Goal: Task Accomplishment & Management: Complete application form

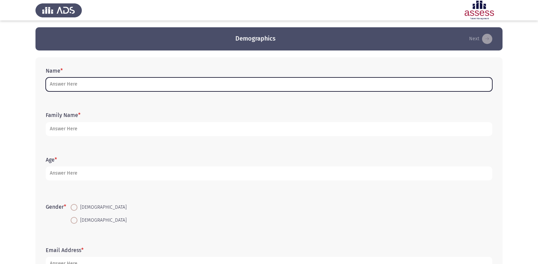
click at [70, 84] on input "Name *" at bounding box center [269, 84] width 446 height 14
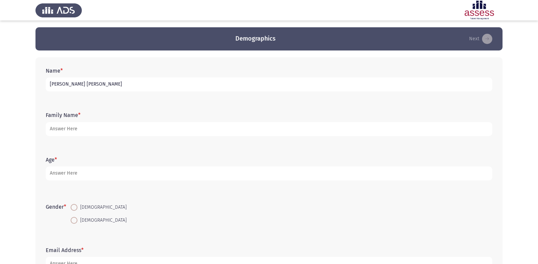
type input "[PERSON_NAME] [PERSON_NAME]"
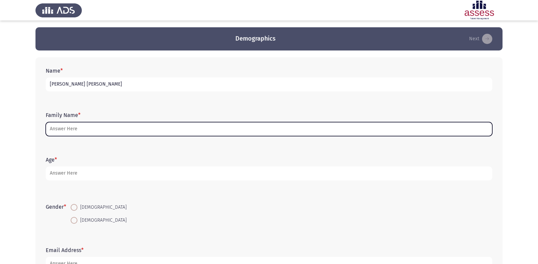
click at [61, 130] on input "Family Name *" at bounding box center [269, 129] width 446 height 14
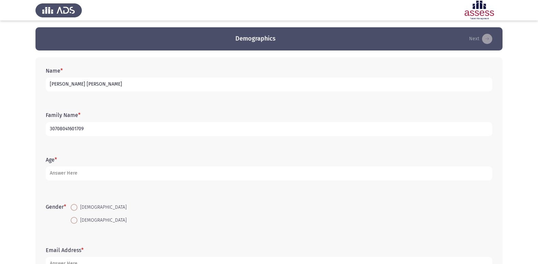
type input "30708041601709"
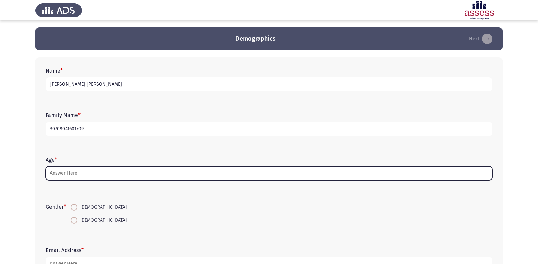
click at [56, 174] on input "Age *" at bounding box center [269, 173] width 446 height 14
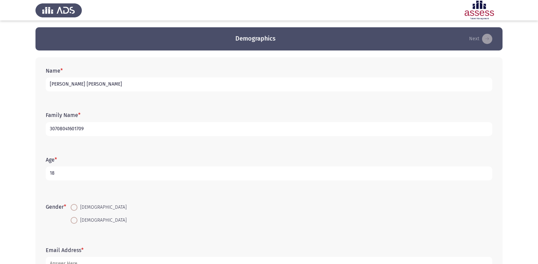
type input "18"
click at [77, 218] on span at bounding box center [74, 220] width 7 height 7
click at [77, 218] on input "[DEMOGRAPHIC_DATA]" at bounding box center [74, 220] width 7 height 7
radio input "true"
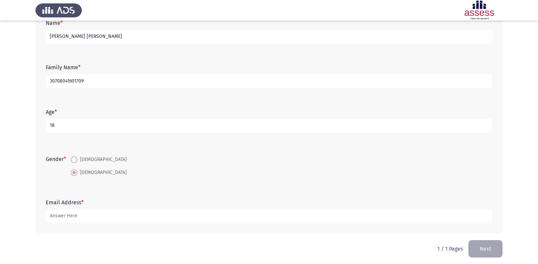
scroll to position [51, 0]
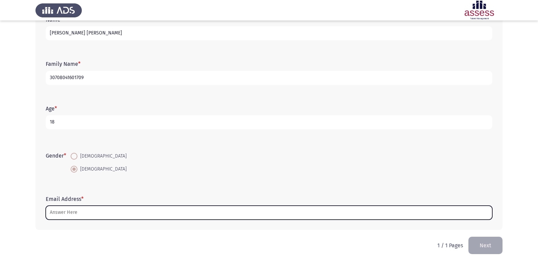
click at [67, 214] on input "Email Address *" at bounding box center [269, 213] width 446 height 14
click at [180, 211] on input "Email Address *" at bounding box center [269, 213] width 446 height 14
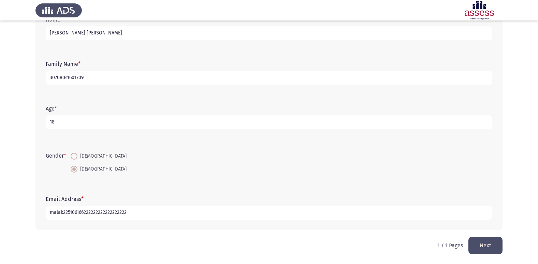
drag, startPoint x: 84, startPoint y: 211, endPoint x: 136, endPoint y: 223, distance: 54.0
click at [136, 223] on div "Email Address * malak225106166222222222222222222" at bounding box center [268, 207] width 453 height 31
drag, startPoint x: 96, startPoint y: 211, endPoint x: 81, endPoint y: 211, distance: 14.7
click at [81, 211] on input "malak2251061662" at bounding box center [269, 213] width 446 height 14
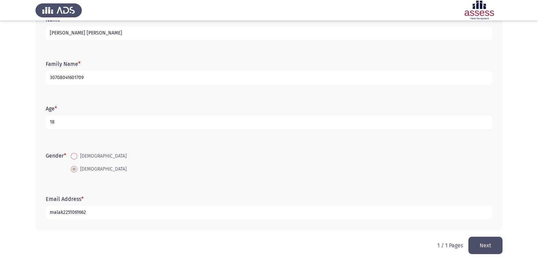
drag, startPoint x: 86, startPoint y: 210, endPoint x: 83, endPoint y: 215, distance: 6.0
click at [83, 215] on input "malak2251061662" at bounding box center [269, 213] width 446 height 14
type input "[EMAIL_ADDRESS][DOMAIN_NAME]"
click at [479, 247] on button "Next" at bounding box center [485, 245] width 34 height 17
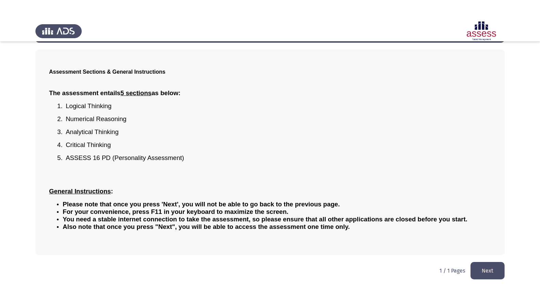
scroll to position [0, 0]
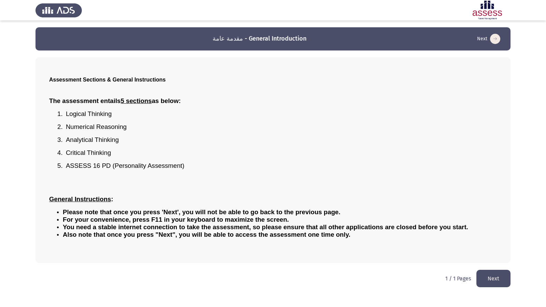
click at [494, 264] on button "Next" at bounding box center [493, 278] width 34 height 17
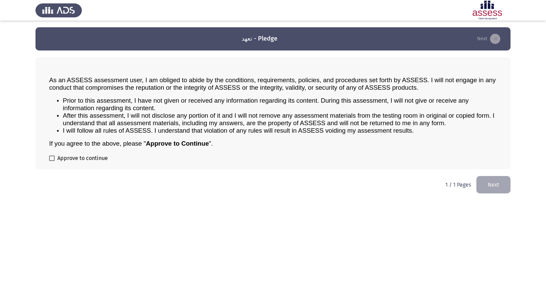
click at [51, 159] on span at bounding box center [51, 157] width 5 height 5
click at [51, 161] on input "Approve to continue" at bounding box center [51, 161] width 0 height 0
checkbox input "true"
click at [486, 186] on button "Next" at bounding box center [493, 184] width 34 height 17
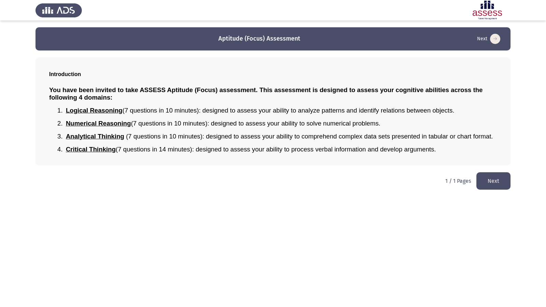
click at [486, 180] on button "Next" at bounding box center [493, 180] width 34 height 17
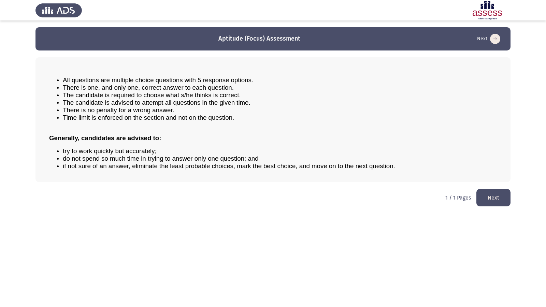
click at [484, 195] on button "Next" at bounding box center [493, 197] width 34 height 17
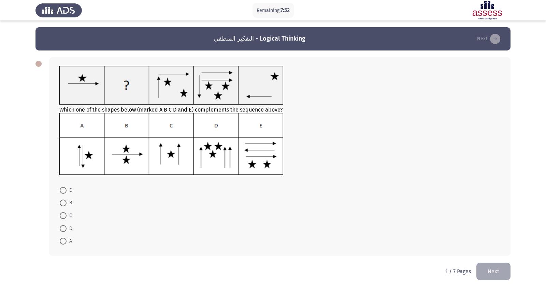
click at [39, 62] on div at bounding box center [38, 64] width 6 height 6
click at [65, 191] on span at bounding box center [63, 190] width 7 height 7
click at [65, 191] on input "E" at bounding box center [63, 190] width 7 height 7
radio input "true"
click at [63, 241] on span at bounding box center [63, 241] width 0 height 0
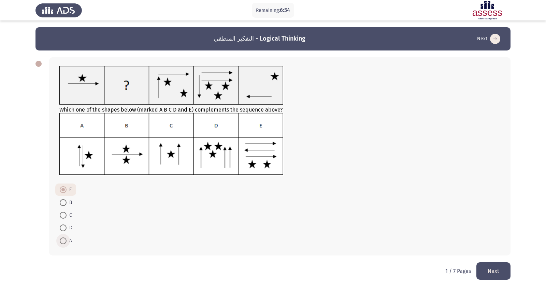
click at [63, 240] on input "A" at bounding box center [63, 240] width 7 height 7
radio input "true"
click at [492, 264] on button "Next" at bounding box center [493, 270] width 34 height 17
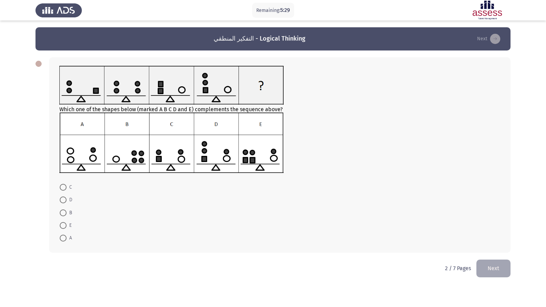
click at [64, 211] on span at bounding box center [63, 212] width 7 height 7
click at [64, 211] on input "B" at bounding box center [63, 212] width 7 height 7
radio input "true"
click at [489, 264] on button "Next" at bounding box center [493, 267] width 34 height 17
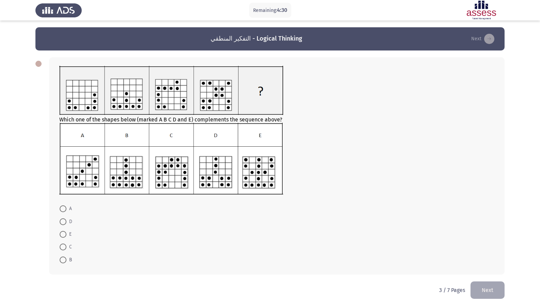
click at [61, 233] on span at bounding box center [63, 234] width 7 height 7
click at [61, 233] on input "E" at bounding box center [63, 234] width 7 height 7
radio input "true"
click at [493, 264] on button "Next" at bounding box center [488, 289] width 34 height 17
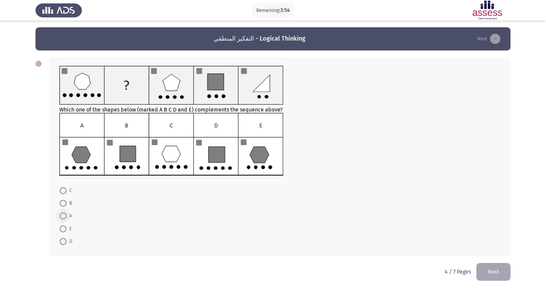
click at [63, 214] on span at bounding box center [63, 215] width 7 height 7
click at [63, 214] on input "A" at bounding box center [63, 215] width 7 height 7
radio input "true"
click at [482, 264] on button "Next" at bounding box center [493, 271] width 34 height 17
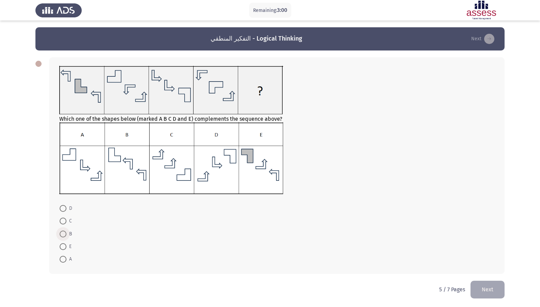
click at [65, 231] on span at bounding box center [63, 233] width 7 height 7
click at [65, 231] on input "B" at bounding box center [63, 233] width 7 height 7
radio input "true"
click at [483, 264] on button "Next" at bounding box center [488, 288] width 34 height 17
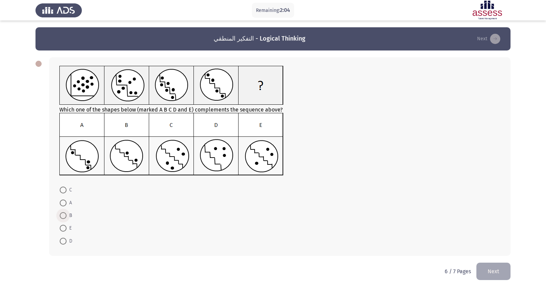
click at [63, 213] on span at bounding box center [63, 215] width 7 height 7
click at [63, 213] on input "B" at bounding box center [63, 215] width 7 height 7
radio input "true"
click at [484, 264] on button "Next" at bounding box center [493, 270] width 34 height 17
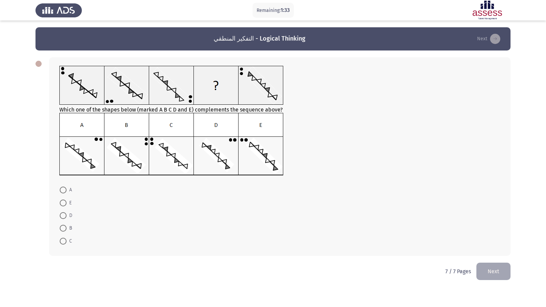
click at [63, 214] on span at bounding box center [63, 215] width 7 height 7
click at [63, 214] on input "D" at bounding box center [63, 215] width 7 height 7
radio input "true"
click at [62, 188] on span at bounding box center [63, 190] width 7 height 7
click at [62, 188] on input "A" at bounding box center [63, 190] width 7 height 7
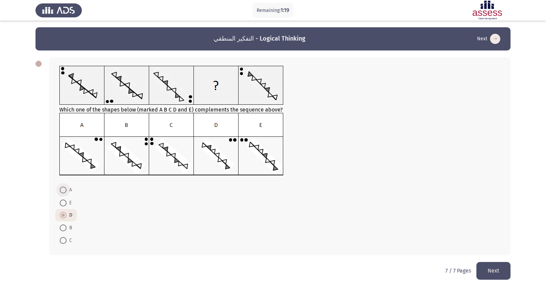
radio input "true"
click at [480, 264] on button "Next" at bounding box center [493, 270] width 34 height 17
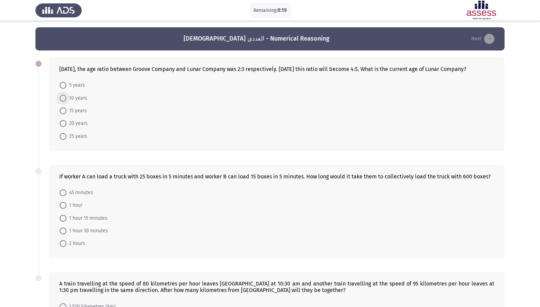
click at [62, 102] on span at bounding box center [63, 98] width 7 height 7
click at [62, 102] on input "10 years" at bounding box center [63, 98] width 7 height 7
radio input "true"
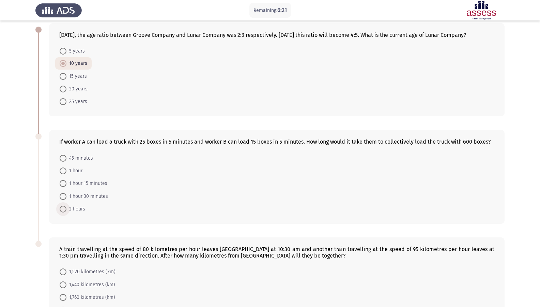
click at [67, 213] on span "2 hours" at bounding box center [75, 209] width 19 height 8
click at [66, 212] on input "2 hours" at bounding box center [63, 209] width 7 height 7
radio input "true"
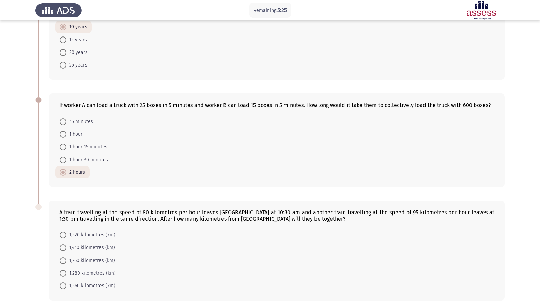
scroll to position [105, 0]
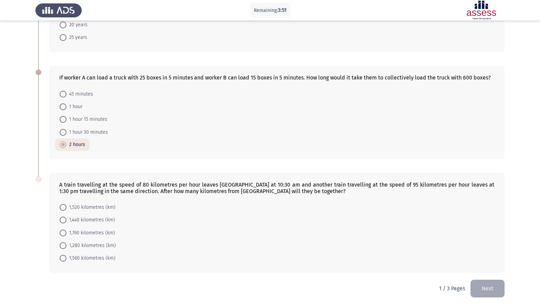
click at [65, 232] on span at bounding box center [63, 232] width 7 height 7
click at [65, 232] on input "1,760 kilometres (km)" at bounding box center [63, 232] width 7 height 7
radio input "true"
click at [480, 264] on button "Next" at bounding box center [488, 288] width 34 height 17
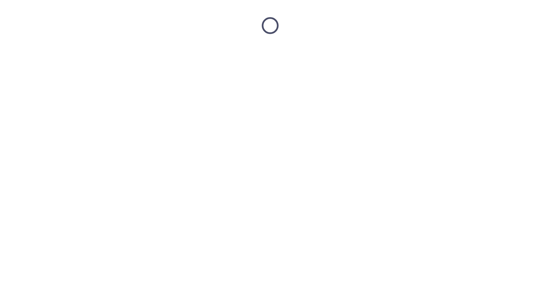
scroll to position [0, 0]
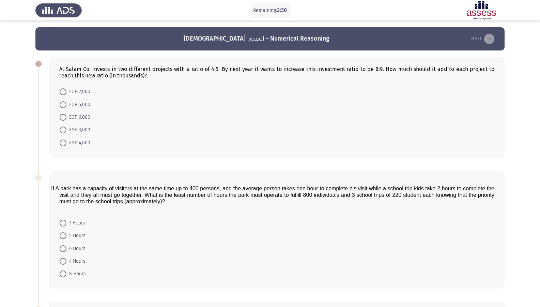
click at [67, 139] on span "EGP 4,000" at bounding box center [78, 143] width 24 height 8
click at [66, 139] on input "EGP 4,000" at bounding box center [63, 142] width 7 height 7
radio input "true"
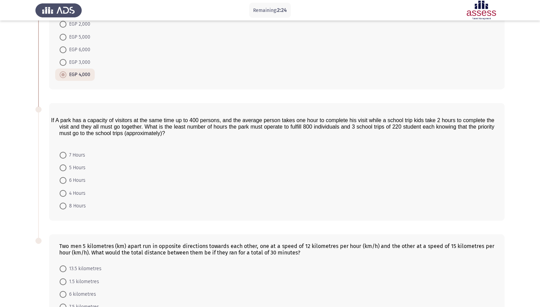
scroll to position [61, 0]
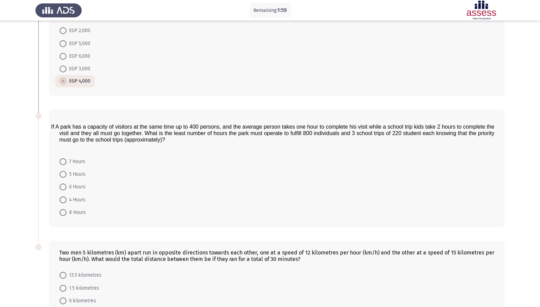
click at [64, 198] on span at bounding box center [63, 199] width 7 height 7
click at [64, 198] on input "4 Hours" at bounding box center [63, 199] width 7 height 7
radio input "true"
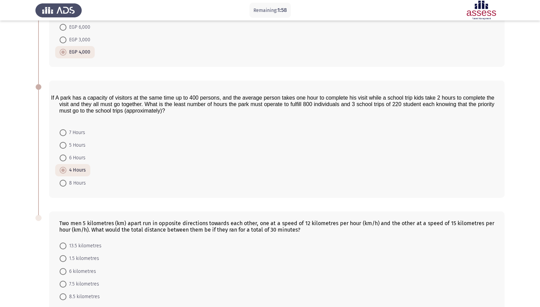
scroll to position [129, 0]
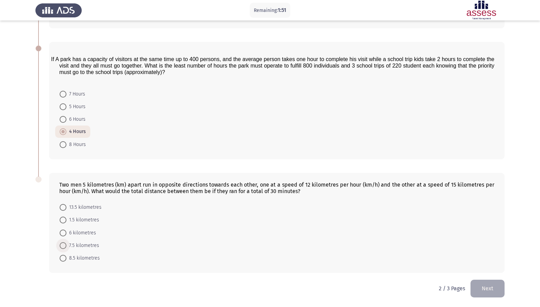
click at [64, 246] on span at bounding box center [63, 245] width 7 height 7
click at [64, 246] on input "7.5 kilometres" at bounding box center [63, 245] width 7 height 7
radio input "true"
click at [489, 264] on button "Next" at bounding box center [488, 288] width 34 height 17
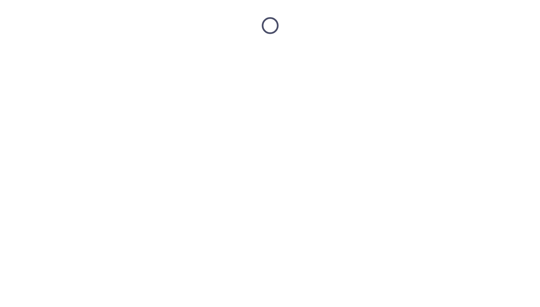
scroll to position [0, 0]
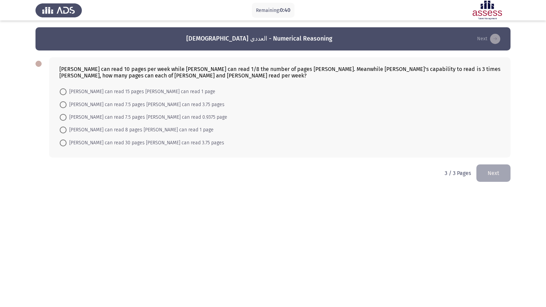
click at [66, 128] on span at bounding box center [63, 129] width 7 height 7
click at [66, 128] on input "[PERSON_NAME] can read 8 pages [PERSON_NAME] can read 1 page" at bounding box center [63, 129] width 7 height 7
radio input "true"
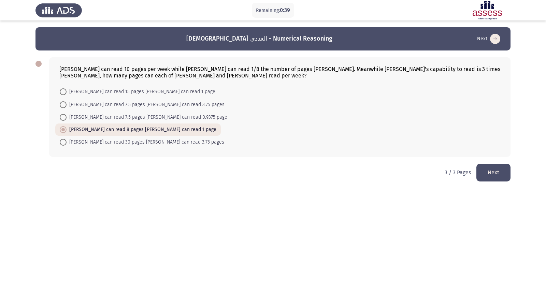
click at [495, 175] on button "Next" at bounding box center [493, 172] width 34 height 17
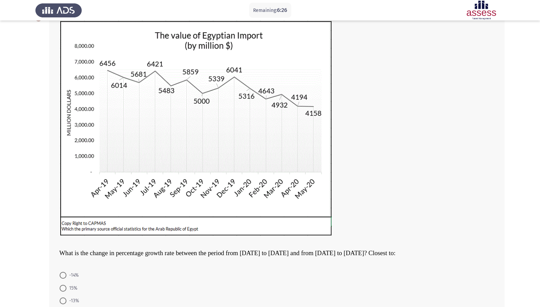
scroll to position [79, 0]
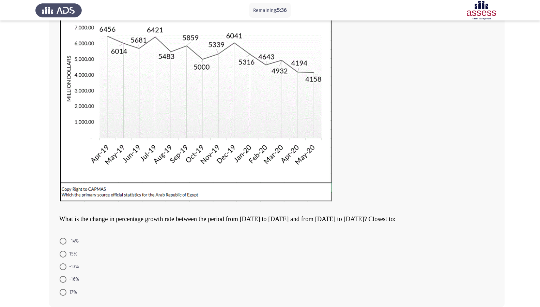
click at [65, 241] on span at bounding box center [63, 241] width 7 height 7
click at [65, 241] on input "-14%" at bounding box center [63, 241] width 7 height 7
radio input "true"
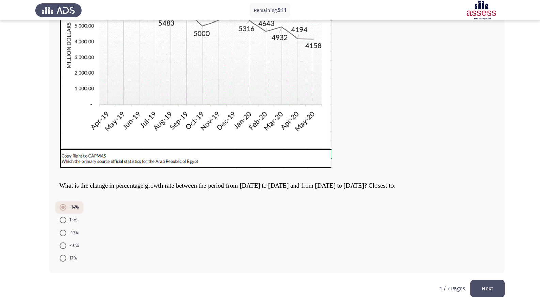
click at [502, 264] on button "Next" at bounding box center [488, 288] width 34 height 17
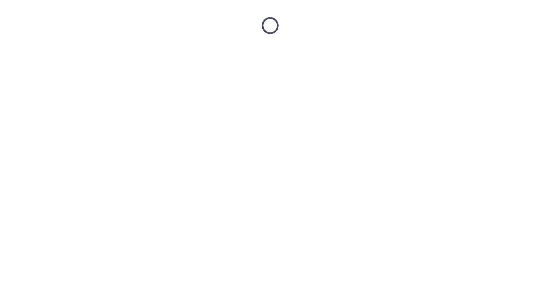
scroll to position [0, 0]
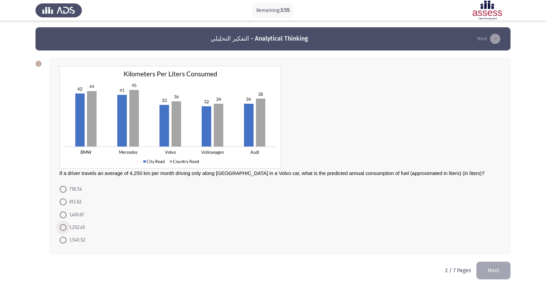
click at [63, 226] on span at bounding box center [63, 227] width 7 height 7
click at [63, 226] on input "1,252.45" at bounding box center [63, 227] width 7 height 7
radio input "true"
click at [500, 264] on button "Next" at bounding box center [493, 269] width 34 height 17
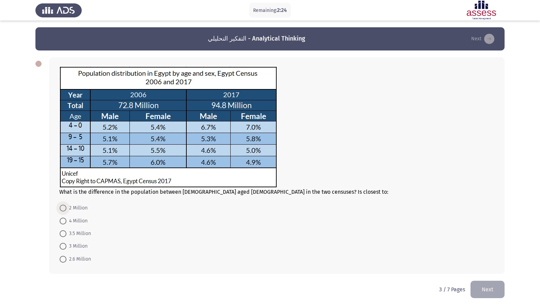
click at [65, 208] on span at bounding box center [63, 208] width 7 height 7
click at [65, 208] on input "2 Million" at bounding box center [63, 208] width 7 height 7
radio input "true"
click at [478, 264] on div "What is the difference in the population between [DEMOGRAPHIC_DATA] aged [DEMOG…" at bounding box center [270, 164] width 470 height 229
click at [479, 264] on button "Next" at bounding box center [488, 288] width 34 height 17
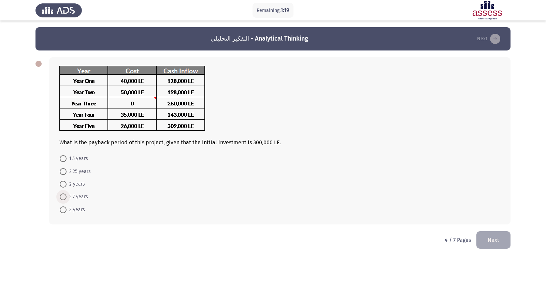
click at [64, 197] on span at bounding box center [63, 196] width 7 height 7
click at [64, 197] on input "2.7 years" at bounding box center [63, 196] width 7 height 7
radio input "true"
click at [501, 242] on button "Next" at bounding box center [493, 238] width 34 height 17
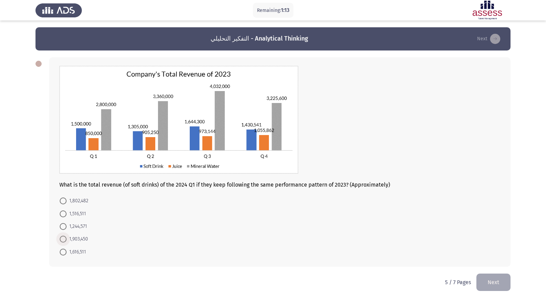
click at [66, 237] on span at bounding box center [63, 239] width 7 height 7
click at [66, 237] on input "1,903,450" at bounding box center [63, 239] width 7 height 7
radio input "true"
click at [490, 264] on button "Next" at bounding box center [493, 281] width 34 height 17
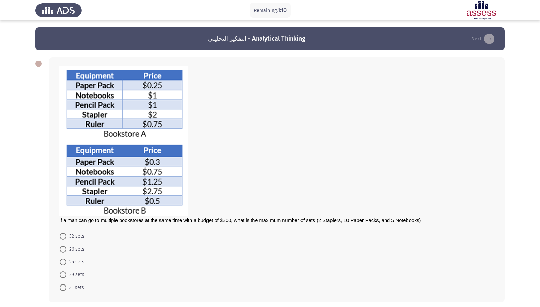
scroll to position [29, 0]
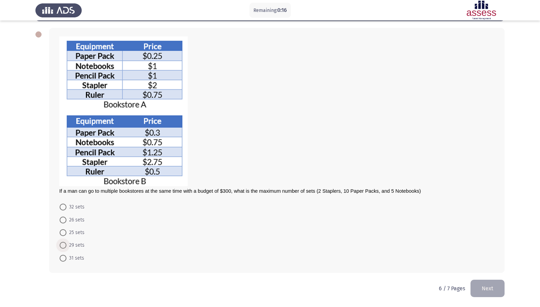
click at [64, 245] on span at bounding box center [63, 245] width 7 height 7
click at [64, 245] on input "29 sets" at bounding box center [63, 245] width 7 height 7
radio input "true"
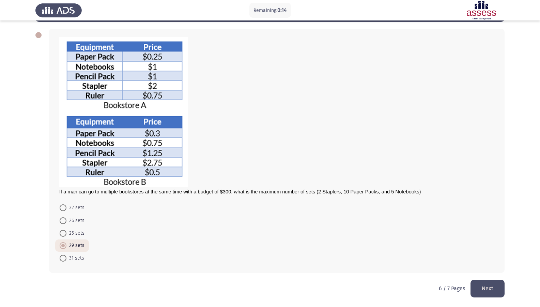
click at [495, 264] on button "Next" at bounding box center [488, 288] width 34 height 17
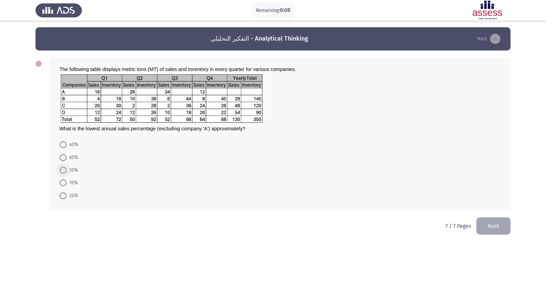
click at [64, 172] on span at bounding box center [63, 170] width 7 height 7
click at [64, 172] on input "30%" at bounding box center [63, 170] width 7 height 7
radio input "true"
click at [494, 223] on button "Next" at bounding box center [493, 225] width 34 height 17
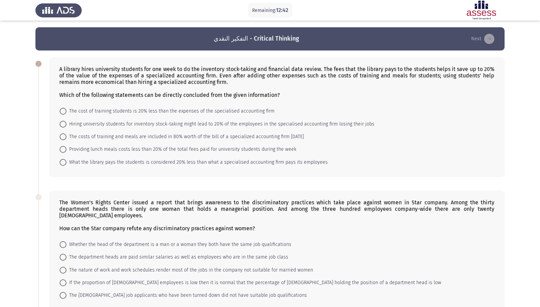
click at [63, 110] on span at bounding box center [63, 111] width 7 height 7
click at [63, 110] on input "The cost of training students is 20% less than the expenses of the specialised …" at bounding box center [63, 111] width 7 height 7
radio input "true"
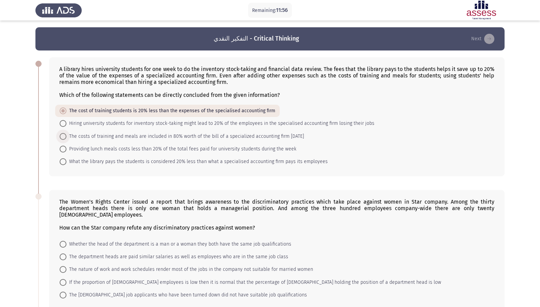
click at [61, 138] on span at bounding box center [63, 136] width 7 height 7
click at [61, 138] on input "The costs of training and meals are included in 80% worth of the bill of a spec…" at bounding box center [63, 136] width 7 height 7
radio input "true"
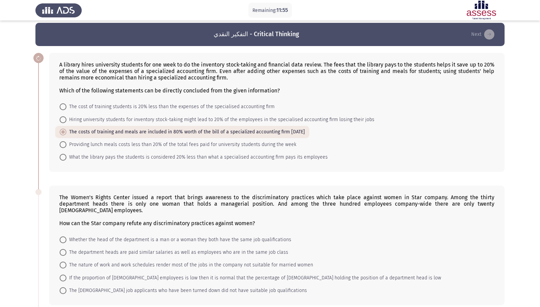
scroll to position [68, 0]
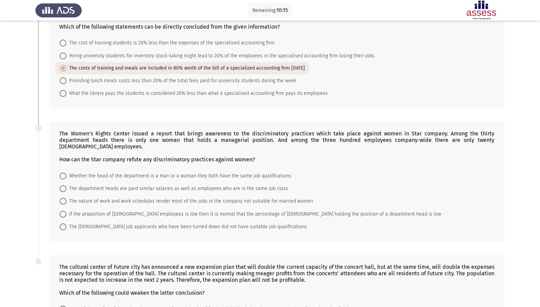
click at [61, 223] on span at bounding box center [63, 226] width 7 height 7
click at [61, 223] on input "The [DEMOGRAPHIC_DATA] job applicants who have been turned down did not have su…" at bounding box center [63, 226] width 7 height 7
radio input "true"
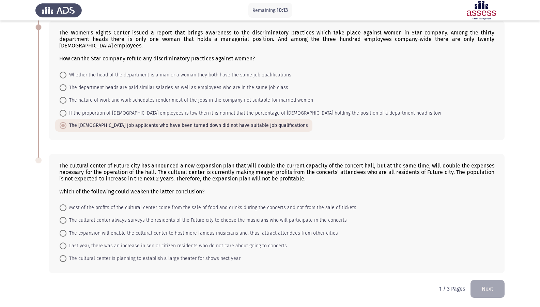
scroll to position [169, 0]
click at [61, 210] on span at bounding box center [63, 207] width 7 height 7
click at [61, 210] on input "Most of the profits of the cultural center come from the sale of food and drink…" at bounding box center [63, 207] width 7 height 7
radio input "true"
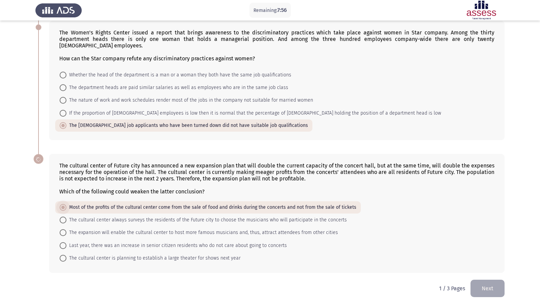
scroll to position [169, 0]
click at [64, 218] on span at bounding box center [63, 220] width 7 height 7
click at [64, 218] on input "The cultural center always surveys the residents of the Future city to choose t…" at bounding box center [63, 220] width 7 height 7
radio input "true"
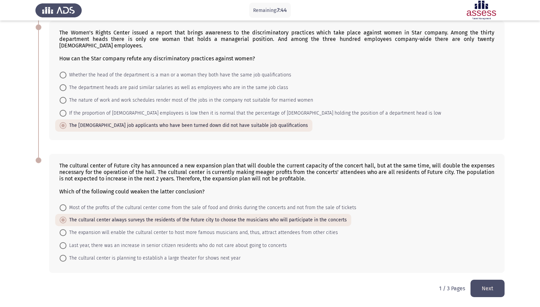
click at [65, 231] on span at bounding box center [63, 232] width 7 height 7
click at [65, 231] on input "The expansion will enable the cultural center to host more famous musicians and…" at bounding box center [63, 232] width 7 height 7
radio input "true"
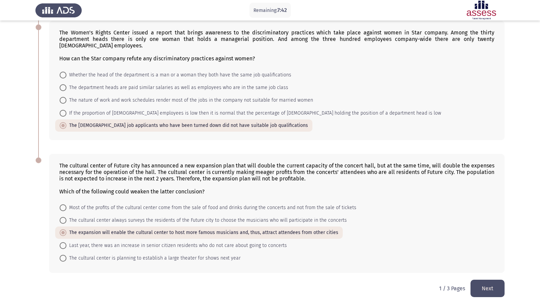
click at [491, 264] on button "Next" at bounding box center [488, 288] width 34 height 17
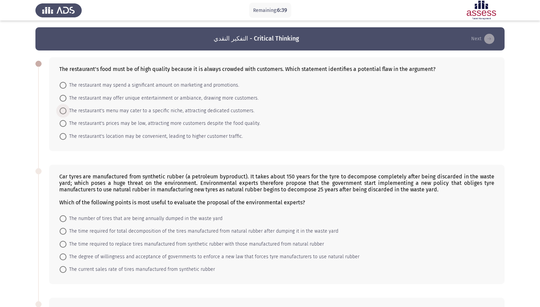
click at [67, 111] on span "The restaurant's menu may cater to a specific niche, attracting dedicated custo…" at bounding box center [160, 111] width 188 height 8
click at [66, 111] on input "The restaurant's menu may cater to a specific niche, attracting dedicated custo…" at bounding box center [63, 110] width 7 height 7
radio input "true"
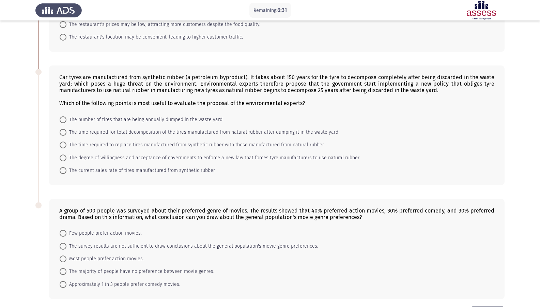
scroll to position [57, 0]
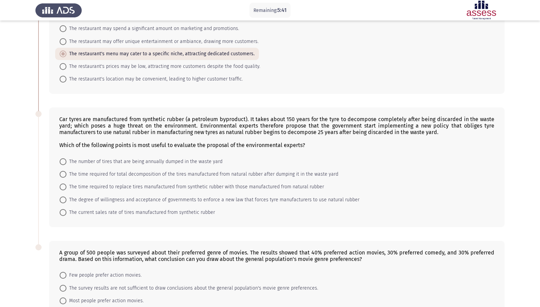
click at [64, 187] on span at bounding box center [63, 186] width 7 height 7
click at [64, 187] on input "The time required to replace tires manufactured from synthetic rubber with thos…" at bounding box center [63, 186] width 7 height 7
radio input "true"
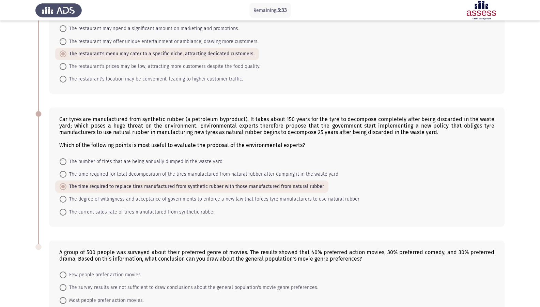
click at [64, 199] on span at bounding box center [63, 199] width 7 height 7
click at [64, 199] on input "The degree of willingness and acceptance of governments to enforce a new law th…" at bounding box center [63, 199] width 7 height 7
radio input "true"
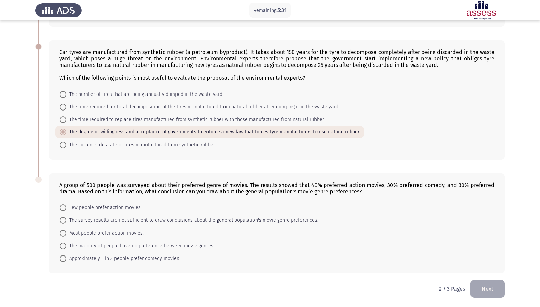
scroll to position [124, 0]
click at [60, 231] on span at bounding box center [63, 232] width 7 height 7
click at [60, 231] on input "Most people prefer action movies." at bounding box center [63, 232] width 7 height 7
radio input "true"
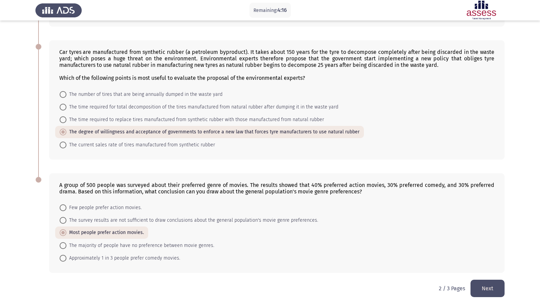
click at [488, 264] on button "Next" at bounding box center [488, 288] width 34 height 17
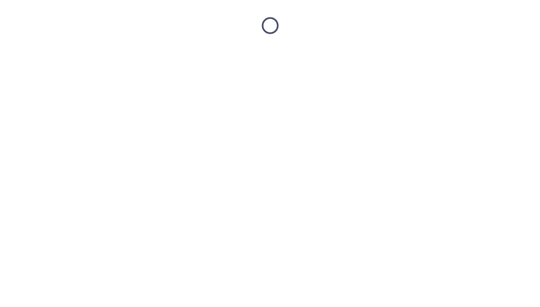
scroll to position [0, 0]
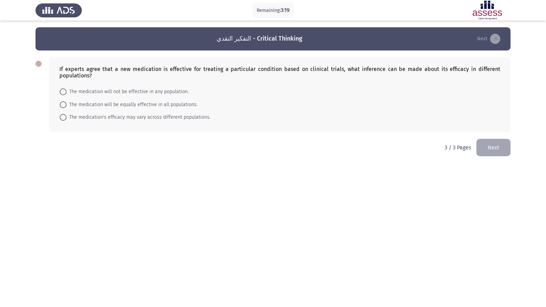
click at [68, 116] on span "The medication's efficacy may vary across different populations." at bounding box center [138, 117] width 144 height 8
click at [66, 116] on input "The medication's efficacy may vary across different populations." at bounding box center [63, 117] width 7 height 7
radio input "true"
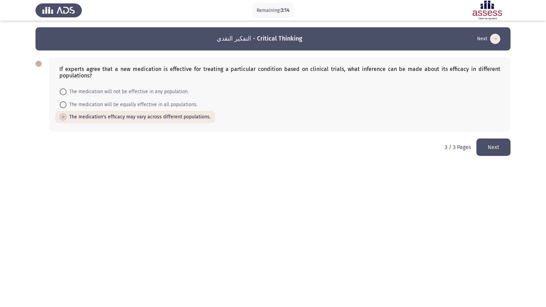
click at [502, 147] on button "Next" at bounding box center [493, 146] width 34 height 17
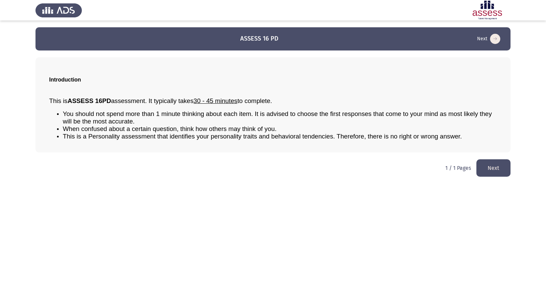
click at [503, 170] on button "Next" at bounding box center [493, 167] width 34 height 17
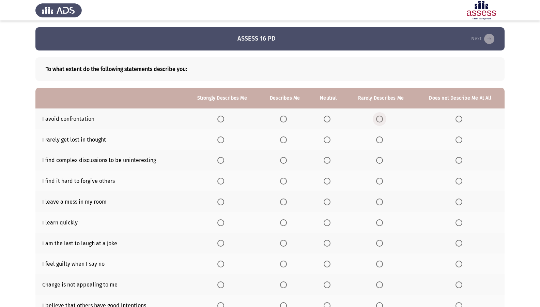
click at [383, 117] on span "Select an option" at bounding box center [379, 119] width 7 height 7
click at [383, 117] on input "Select an option" at bounding box center [379, 119] width 7 height 7
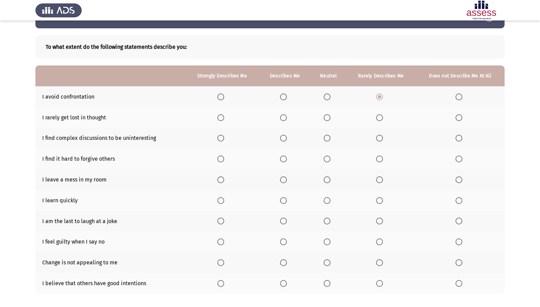
scroll to position [34, 0]
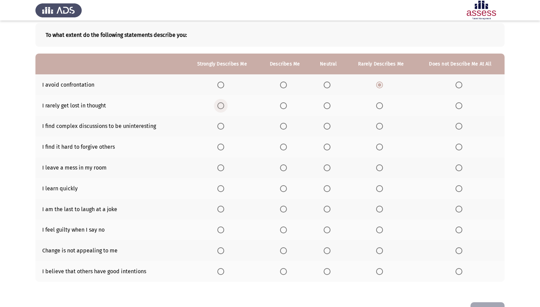
click at [224, 105] on span "Select an option" at bounding box center [221, 105] width 7 height 7
click at [224, 105] on input "Select an option" at bounding box center [221, 105] width 7 height 7
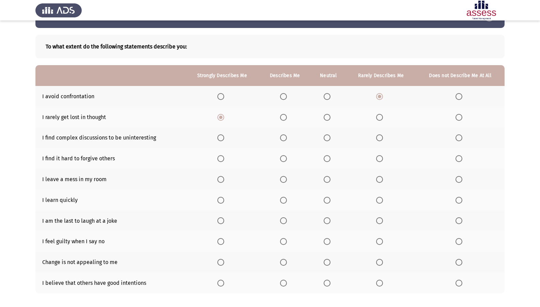
click at [461, 118] on span "Select an option" at bounding box center [459, 117] width 7 height 7
click at [461, 118] on input "Select an option" at bounding box center [459, 117] width 7 height 7
click at [459, 141] on span "Select an option" at bounding box center [459, 137] width 7 height 7
click at [459, 141] on input "Select an option" at bounding box center [459, 137] width 7 height 7
click at [460, 158] on span "Select an option" at bounding box center [459, 158] width 7 height 7
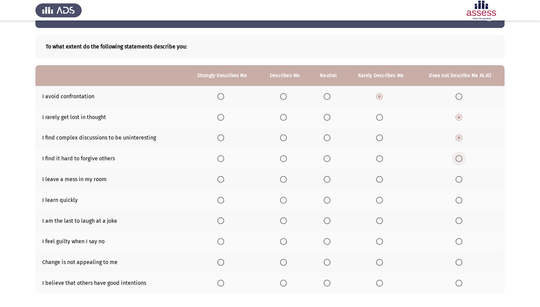
click at [460, 158] on input "Select an option" at bounding box center [459, 158] width 7 height 7
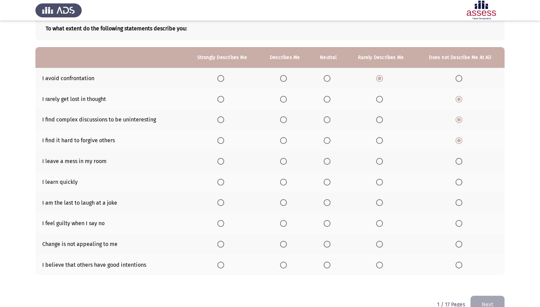
scroll to position [57, 0]
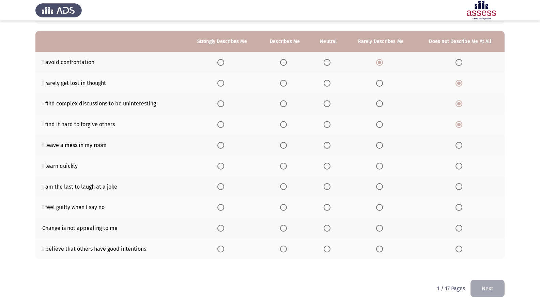
click at [457, 146] on span "Select an option" at bounding box center [459, 145] width 7 height 7
click at [457, 146] on input "Select an option" at bounding box center [459, 145] width 7 height 7
click at [222, 166] on span "Select an option" at bounding box center [221, 166] width 7 height 7
click at [222, 166] on input "Select an option" at bounding box center [221, 166] width 7 height 7
click at [459, 185] on span "Select an option" at bounding box center [459, 186] width 7 height 7
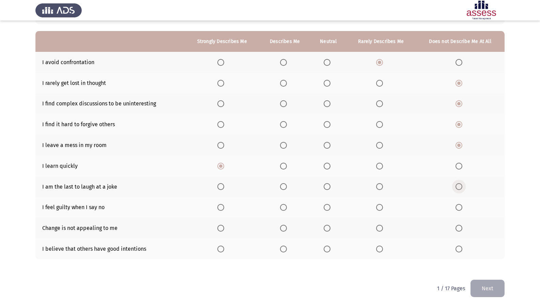
click at [459, 185] on input "Select an option" at bounding box center [459, 186] width 7 height 7
click at [223, 207] on span "Select an option" at bounding box center [221, 207] width 7 height 7
click at [223, 207] on input "Select an option" at bounding box center [221, 207] width 7 height 7
click at [461, 228] on span "Select an option" at bounding box center [459, 228] width 7 height 7
click at [461, 228] on input "Select an option" at bounding box center [459, 228] width 7 height 7
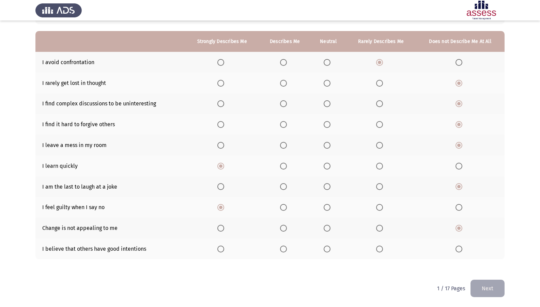
click at [224, 248] on span "Select an option" at bounding box center [221, 248] width 7 height 7
click at [224, 248] on input "Select an option" at bounding box center [221, 248] width 7 height 7
click at [329, 247] on span "Select an option" at bounding box center [327, 248] width 7 height 7
click at [329, 247] on input "Select an option" at bounding box center [327, 248] width 7 height 7
click at [285, 247] on span "Select an option" at bounding box center [283, 248] width 7 height 7
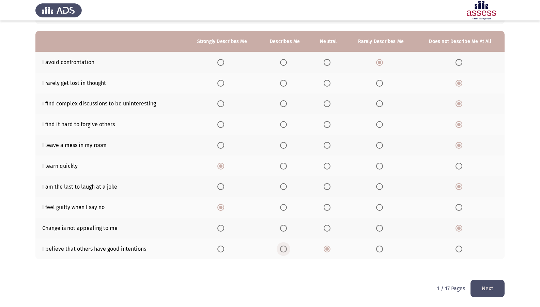
click at [285, 247] on input "Select an option" at bounding box center [283, 248] width 7 height 7
click at [493, 264] on button "Next" at bounding box center [488, 288] width 34 height 17
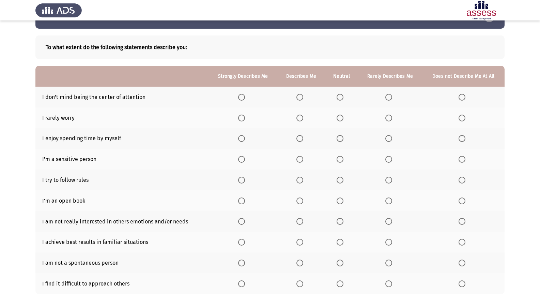
scroll to position [0, 0]
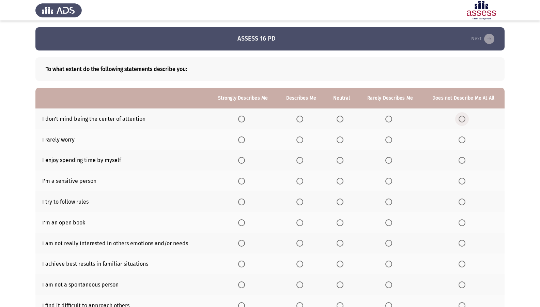
click at [464, 121] on span "Select an option" at bounding box center [462, 119] width 7 height 7
click at [464, 121] on input "Select an option" at bounding box center [462, 119] width 7 height 7
click at [462, 139] on span "Select an option" at bounding box center [462, 139] width 7 height 7
click at [462, 139] on input "Select an option" at bounding box center [462, 139] width 7 height 7
click at [245, 160] on span "Select an option" at bounding box center [241, 160] width 7 height 7
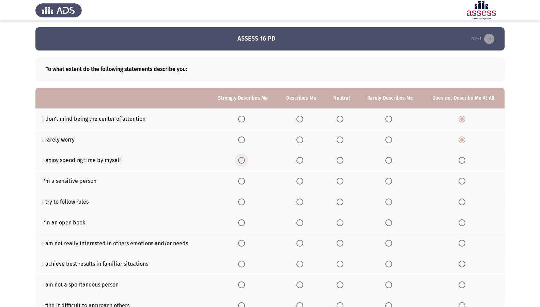
click at [245, 160] on input "Select an option" at bounding box center [241, 160] width 7 height 7
click at [241, 180] on span "Select an option" at bounding box center [241, 181] width 7 height 7
click at [241, 180] on input "Select an option" at bounding box center [241, 181] width 7 height 7
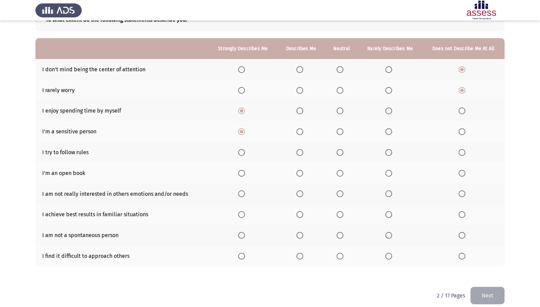
scroll to position [57, 0]
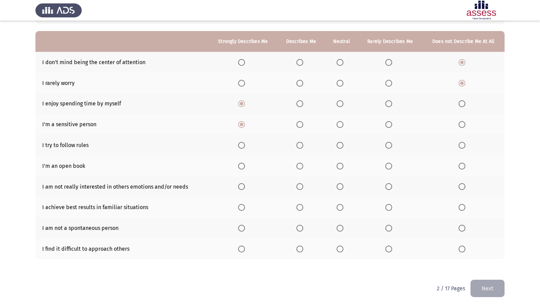
click at [243, 144] on span "Select an option" at bounding box center [241, 145] width 7 height 7
click at [243, 144] on input "Select an option" at bounding box center [241, 145] width 7 height 7
click at [388, 165] on span "Select an option" at bounding box center [389, 166] width 7 height 7
click at [388, 165] on input "Select an option" at bounding box center [389, 166] width 7 height 7
click at [464, 187] on span "Select an option" at bounding box center [462, 186] width 7 height 7
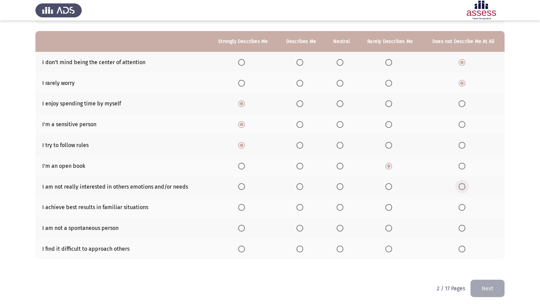
click at [464, 187] on input "Select an option" at bounding box center [462, 186] width 7 height 7
click at [243, 208] on span "Select an option" at bounding box center [241, 207] width 7 height 7
click at [243, 208] on input "Select an option" at bounding box center [241, 207] width 7 height 7
click at [343, 228] on span "Select an option" at bounding box center [340, 228] width 7 height 7
click at [343, 228] on input "Select an option" at bounding box center [340, 228] width 7 height 7
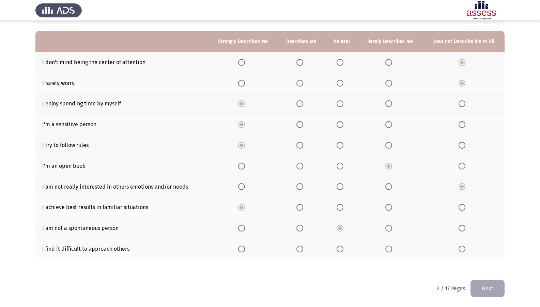
click at [462, 249] on span "Select an option" at bounding box center [462, 248] width 7 height 7
click at [462, 249] on input "Select an option" at bounding box center [462, 248] width 7 height 7
click at [483, 264] on button "Next" at bounding box center [488, 288] width 34 height 17
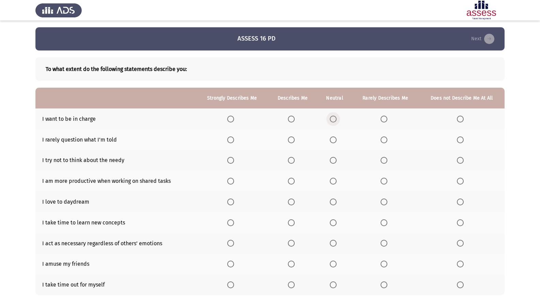
click at [335, 119] on span "Select an option" at bounding box center [333, 119] width 7 height 7
click at [335, 119] on input "Select an option" at bounding box center [333, 119] width 7 height 7
click at [234, 139] on span "Select an option" at bounding box center [230, 139] width 7 height 7
click at [234, 139] on input "Select an option" at bounding box center [230, 139] width 7 height 7
click at [232, 160] on span "Select an option" at bounding box center [230, 160] width 7 height 7
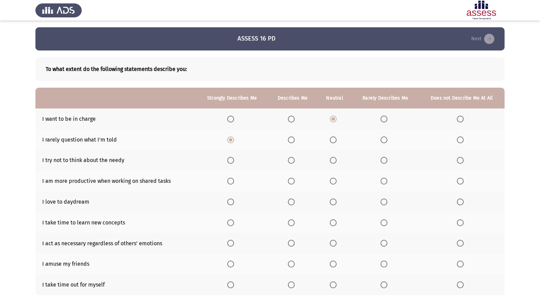
click at [232, 160] on input "Select an option" at bounding box center [230, 160] width 7 height 7
click at [333, 183] on span "Select an option" at bounding box center [333, 181] width 7 height 7
click at [333, 183] on input "Select an option" at bounding box center [333, 181] width 7 height 7
click at [232, 201] on span "Select an option" at bounding box center [230, 201] width 7 height 7
click at [232, 201] on input "Select an option" at bounding box center [230, 201] width 7 height 7
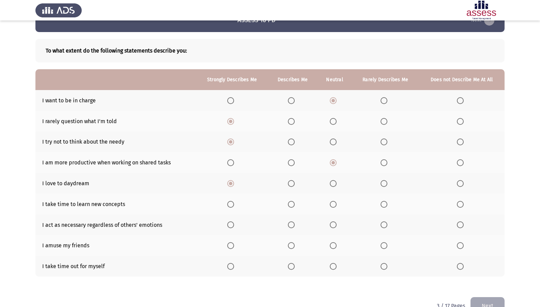
scroll to position [34, 0]
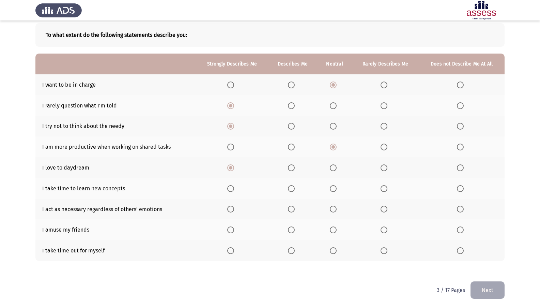
click at [231, 188] on span "Select an option" at bounding box center [230, 188] width 7 height 7
click at [231, 188] on input "Select an option" at bounding box center [230, 188] width 7 height 7
click at [461, 209] on span "Select an option" at bounding box center [461, 209] width 0 height 0
click at [461, 209] on input "Select an option" at bounding box center [460, 209] width 7 height 7
click at [334, 207] on span "Select an option" at bounding box center [333, 209] width 7 height 7
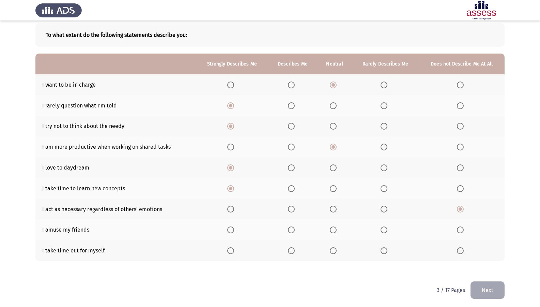
click at [334, 207] on input "Select an option" at bounding box center [333, 209] width 7 height 7
click at [232, 230] on span "Select an option" at bounding box center [230, 229] width 7 height 7
click at [232, 230] on input "Select an option" at bounding box center [230, 229] width 7 height 7
click at [233, 252] on span "Select an option" at bounding box center [230, 250] width 7 height 7
click at [233, 252] on input "Select an option" at bounding box center [230, 250] width 7 height 7
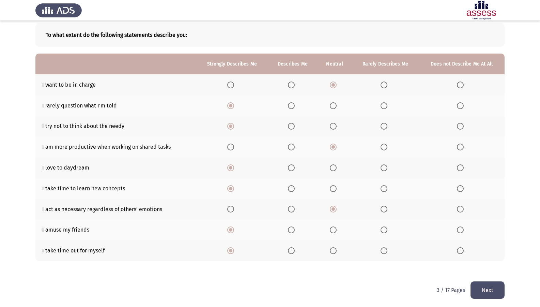
click at [485, 264] on button "Next" at bounding box center [488, 289] width 34 height 17
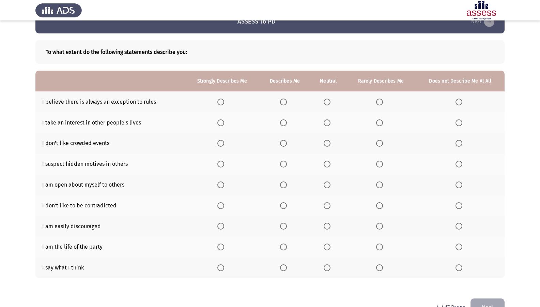
scroll to position [0, 0]
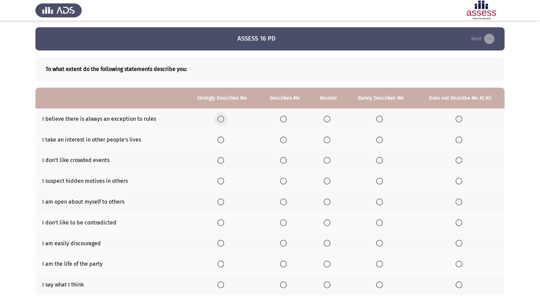
click at [220, 119] on span "Select an option" at bounding box center [221, 119] width 7 height 7
click at [220, 119] on input "Select an option" at bounding box center [221, 119] width 7 height 7
click at [461, 141] on span "Select an option" at bounding box center [459, 139] width 7 height 7
click at [461, 141] on input "Select an option" at bounding box center [459, 139] width 7 height 7
click at [222, 161] on span "Select an option" at bounding box center [221, 160] width 7 height 7
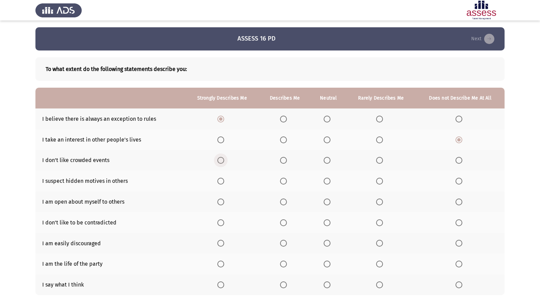
click at [222, 161] on input "Select an option" at bounding box center [221, 160] width 7 height 7
click at [327, 182] on span "Select an option" at bounding box center [327, 181] width 7 height 7
click at [327, 182] on input "Select an option" at bounding box center [327, 181] width 7 height 7
click at [379, 204] on span "Select an option" at bounding box center [379, 201] width 7 height 7
click at [379, 204] on input "Select an option" at bounding box center [379, 201] width 7 height 7
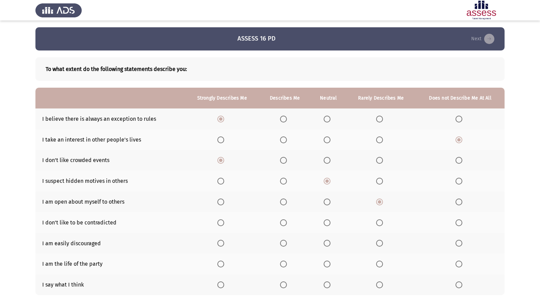
click at [328, 220] on span "Select an option" at bounding box center [327, 222] width 7 height 7
click at [328, 220] on input "Select an option" at bounding box center [327, 222] width 7 height 7
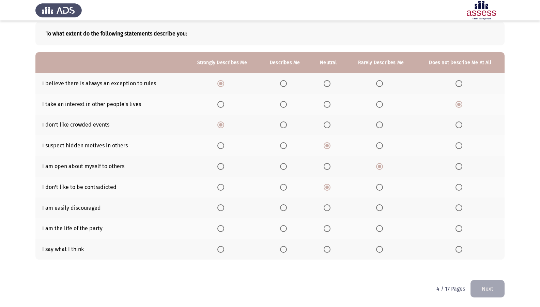
scroll to position [36, 0]
click at [380, 208] on span "Select an option" at bounding box center [379, 207] width 7 height 7
click at [380, 208] on input "Select an option" at bounding box center [379, 207] width 7 height 7
click at [221, 229] on span "Select an option" at bounding box center [221, 228] width 7 height 7
click at [221, 229] on input "Select an option" at bounding box center [221, 228] width 7 height 7
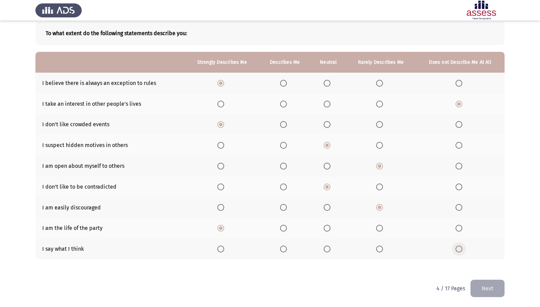
click at [460, 248] on span "Select an option" at bounding box center [459, 248] width 7 height 7
click at [460, 248] on input "Select an option" at bounding box center [459, 248] width 7 height 7
click at [491, 264] on button "Next" at bounding box center [488, 288] width 34 height 17
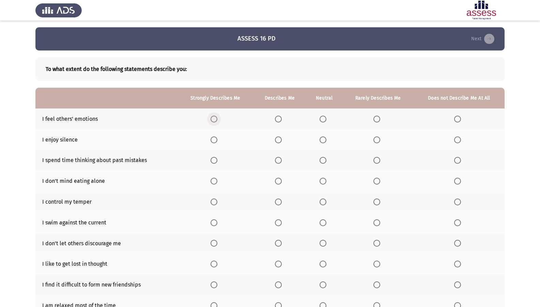
click at [214, 118] on span "Select an option" at bounding box center [214, 119] width 7 height 7
click at [214, 118] on input "Select an option" at bounding box center [214, 119] width 7 height 7
click at [216, 139] on span "Select an option" at bounding box center [214, 139] width 7 height 7
click at [216, 139] on input "Select an option" at bounding box center [214, 139] width 7 height 7
click at [324, 139] on span "Select an option" at bounding box center [323, 139] width 7 height 7
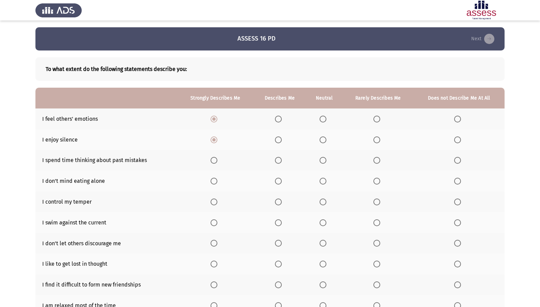
click at [324, 139] on input "Select an option" at bounding box center [323, 139] width 7 height 7
click at [216, 159] on span "Select an option" at bounding box center [214, 160] width 7 height 7
click at [216, 159] on input "Select an option" at bounding box center [214, 160] width 7 height 7
click at [213, 180] on span "Select an option" at bounding box center [214, 181] width 7 height 7
click at [213, 180] on input "Select an option" at bounding box center [214, 181] width 7 height 7
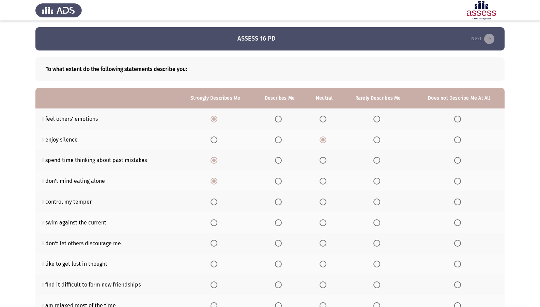
click at [215, 202] on span "Select an option" at bounding box center [214, 201] width 7 height 7
click at [215, 202] on input "Select an option" at bounding box center [214, 201] width 7 height 7
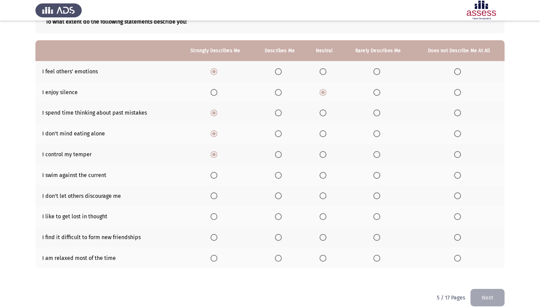
scroll to position [57, 0]
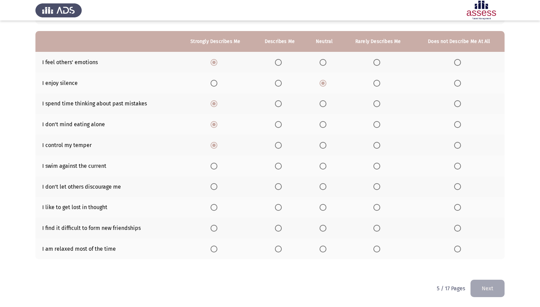
click at [458, 164] on span "Select an option" at bounding box center [458, 166] width 7 height 7
click at [458, 164] on input "Select an option" at bounding box center [458, 166] width 7 height 7
click at [327, 165] on span "Select an option" at bounding box center [323, 166] width 7 height 7
click at [327, 165] on input "Select an option" at bounding box center [323, 166] width 7 height 7
click at [216, 188] on span "Select an option" at bounding box center [214, 186] width 7 height 7
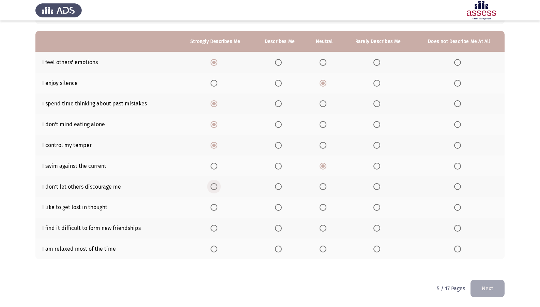
click at [216, 188] on input "Select an option" at bounding box center [214, 186] width 7 height 7
click at [215, 205] on span "Select an option" at bounding box center [214, 207] width 7 height 7
click at [215, 205] on input "Select an option" at bounding box center [214, 207] width 7 height 7
click at [461, 229] on span "Select an option" at bounding box center [458, 228] width 7 height 7
click at [461, 229] on input "Select an option" at bounding box center [458, 228] width 7 height 7
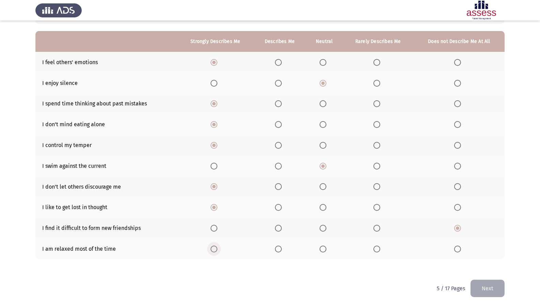
click at [216, 249] on span "Select an option" at bounding box center [214, 248] width 7 height 7
click at [216, 249] on input "Select an option" at bounding box center [214, 248] width 7 height 7
click at [327, 250] on label "Select an option" at bounding box center [325, 248] width 10 height 7
click at [327, 250] on input "Select an option" at bounding box center [323, 248] width 7 height 7
click at [475, 264] on button "Next" at bounding box center [488, 288] width 34 height 17
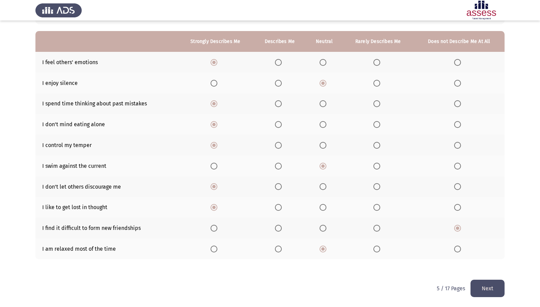
scroll to position [0, 0]
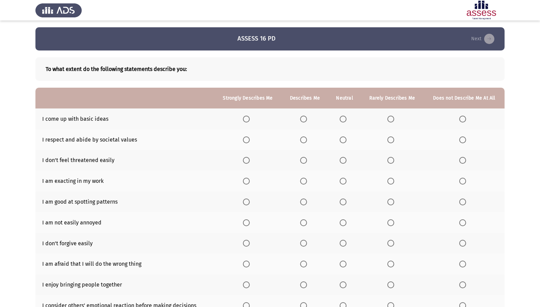
click at [248, 120] on span "Select an option" at bounding box center [246, 119] width 7 height 7
click at [248, 120] on input "Select an option" at bounding box center [246, 119] width 7 height 7
click at [247, 140] on span "Select an option" at bounding box center [246, 139] width 7 height 7
click at [247, 140] on input "Select an option" at bounding box center [246, 139] width 7 height 7
click at [246, 161] on span "Select an option" at bounding box center [246, 160] width 7 height 7
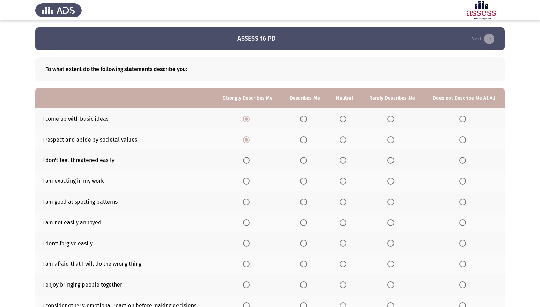
click at [246, 161] on input "Select an option" at bounding box center [246, 160] width 7 height 7
click at [250, 181] on span "Select an option" at bounding box center [246, 181] width 7 height 7
click at [250, 181] on input "Select an option" at bounding box center [246, 181] width 7 height 7
click at [248, 200] on span "Select an option" at bounding box center [246, 201] width 7 height 7
click at [248, 200] on input "Select an option" at bounding box center [246, 201] width 7 height 7
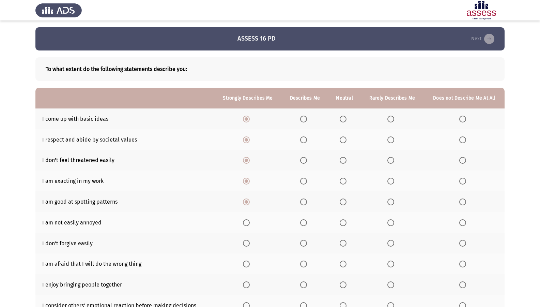
click at [248, 221] on span "Select an option" at bounding box center [246, 222] width 7 height 7
click at [248, 221] on input "Select an option" at bounding box center [246, 222] width 7 height 7
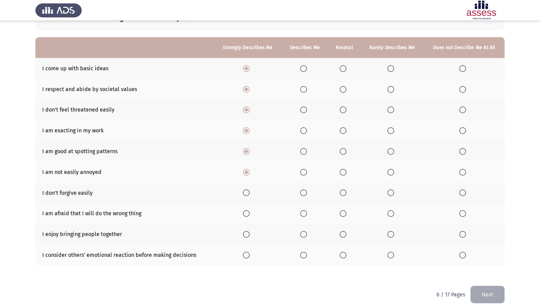
scroll to position [57, 0]
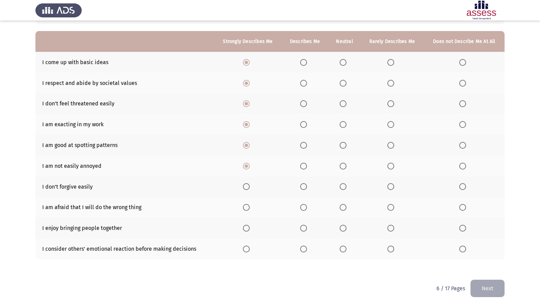
click at [463, 188] on span "Select an option" at bounding box center [463, 186] width 7 height 7
click at [463, 188] on input "Select an option" at bounding box center [463, 186] width 7 height 7
click at [247, 206] on span "Select an option" at bounding box center [246, 207] width 7 height 7
click at [247, 206] on input "Select an option" at bounding box center [246, 207] width 7 height 7
click at [245, 227] on span "Select an option" at bounding box center [246, 228] width 7 height 7
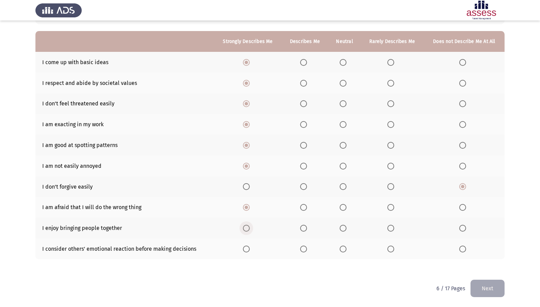
click at [245, 227] on input "Select an option" at bounding box center [246, 228] width 7 height 7
click at [249, 249] on span "Select an option" at bounding box center [246, 248] width 7 height 7
click at [249, 249] on input "Select an option" at bounding box center [246, 248] width 7 height 7
click at [495, 264] on button "Next" at bounding box center [488, 288] width 34 height 17
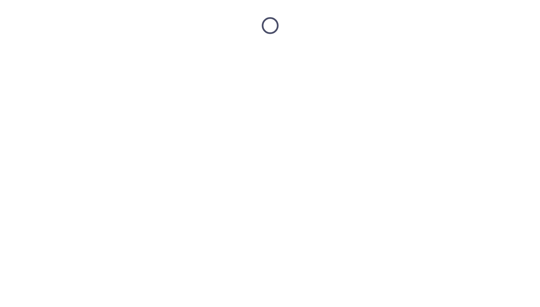
scroll to position [0, 0]
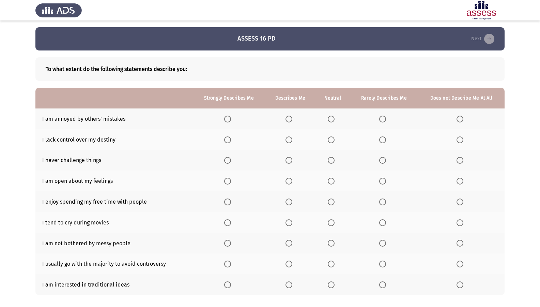
click at [334, 120] on span "Select an option" at bounding box center [331, 119] width 7 height 7
click at [334, 120] on input "Select an option" at bounding box center [331, 119] width 7 height 7
click at [226, 140] on span "Select an option" at bounding box center [227, 139] width 7 height 7
click at [226, 140] on input "Select an option" at bounding box center [227, 139] width 7 height 7
click at [459, 161] on span "Select an option" at bounding box center [460, 160] width 7 height 7
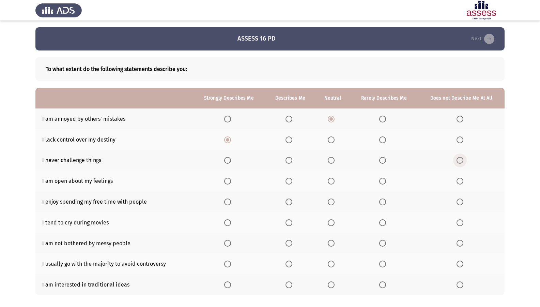
click at [459, 161] on input "Select an option" at bounding box center [460, 160] width 7 height 7
click at [460, 181] on span "Select an option" at bounding box center [460, 181] width 0 height 0
click at [460, 181] on input "Select an option" at bounding box center [460, 181] width 7 height 7
click at [460, 200] on span "Select an option" at bounding box center [460, 201] width 7 height 7
click at [460, 200] on input "Select an option" at bounding box center [460, 201] width 7 height 7
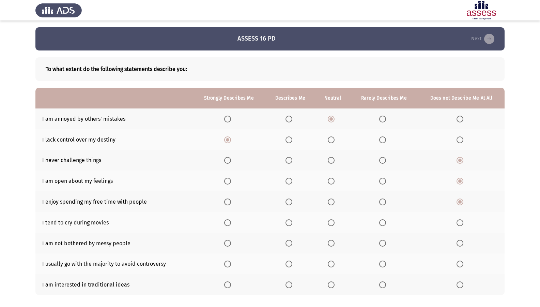
click at [227, 222] on span "Select an option" at bounding box center [227, 222] width 7 height 7
click at [227, 222] on input "Select an option" at bounding box center [227, 222] width 7 height 7
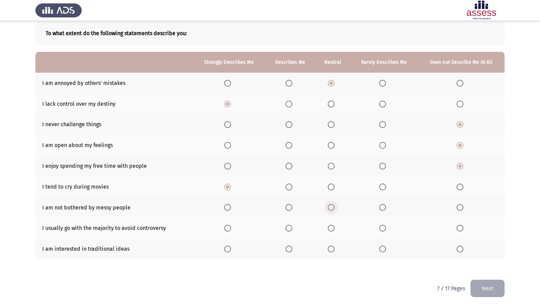
click at [331, 206] on span "Select an option" at bounding box center [331, 207] width 7 height 7
click at [331, 206] on input "Select an option" at bounding box center [331, 207] width 7 height 7
click at [334, 229] on span "Select an option" at bounding box center [331, 228] width 7 height 7
click at [334, 229] on input "Select an option" at bounding box center [331, 228] width 7 height 7
click at [463, 249] on span "Select an option" at bounding box center [460, 248] width 7 height 7
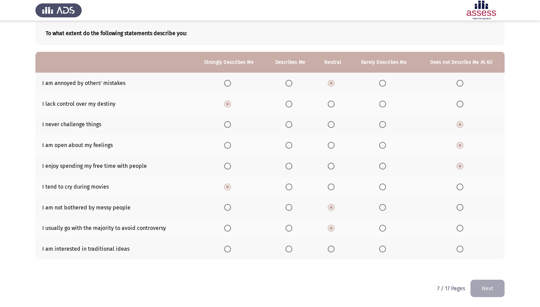
click at [463, 249] on input "Select an option" at bounding box center [460, 248] width 7 height 7
click at [489, 264] on button "Next" at bounding box center [488, 288] width 34 height 17
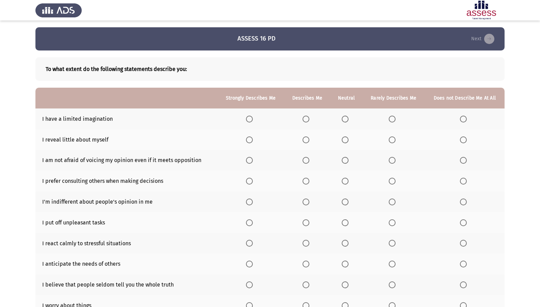
click at [462, 118] on span "Select an option" at bounding box center [463, 119] width 7 height 7
click at [462, 118] on input "Select an option" at bounding box center [463, 119] width 7 height 7
click at [465, 140] on span "Select an option" at bounding box center [463, 139] width 7 height 7
click at [465, 140] on input "Select an option" at bounding box center [463, 139] width 7 height 7
click at [346, 140] on span "Select an option" at bounding box center [345, 139] width 7 height 7
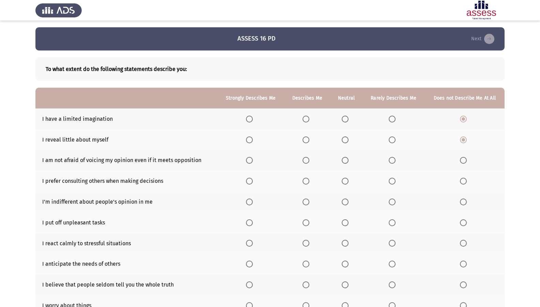
click at [346, 140] on input "Select an option" at bounding box center [345, 139] width 7 height 7
click at [252, 160] on span "Select an option" at bounding box center [249, 160] width 7 height 7
click at [252, 160] on input "Select an option" at bounding box center [249, 160] width 7 height 7
click at [345, 181] on span "Select an option" at bounding box center [345, 181] width 0 height 0
click at [346, 181] on input "Select an option" at bounding box center [345, 181] width 7 height 7
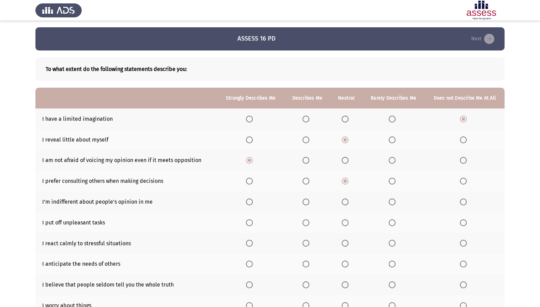
click at [250, 181] on span "Select an option" at bounding box center [249, 181] width 7 height 7
click at [250, 181] on input "Select an option" at bounding box center [249, 181] width 7 height 7
click at [464, 204] on span "Select an option" at bounding box center [463, 201] width 7 height 7
click at [464, 204] on input "Select an option" at bounding box center [463, 201] width 7 height 7
click at [344, 220] on span "Select an option" at bounding box center [345, 222] width 7 height 7
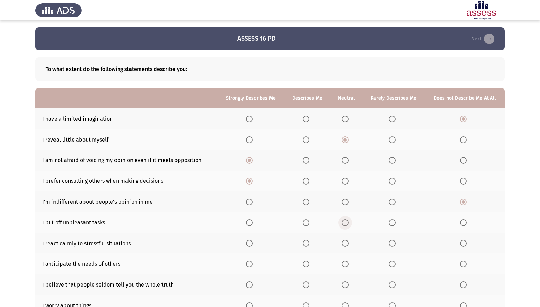
click at [344, 220] on input "Select an option" at bounding box center [345, 222] width 7 height 7
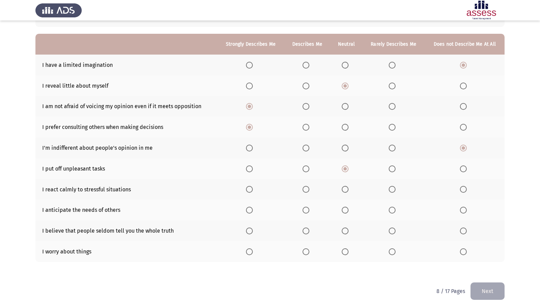
scroll to position [57, 0]
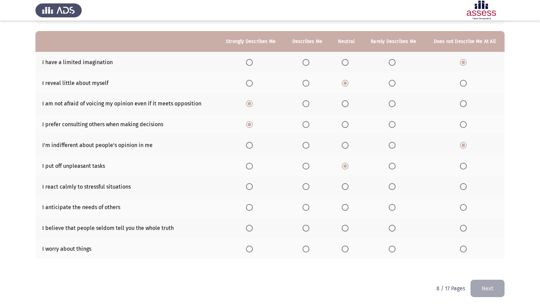
click at [347, 188] on span "Select an option" at bounding box center [345, 186] width 7 height 7
click at [347, 188] on input "Select an option" at bounding box center [345, 186] width 7 height 7
click at [249, 205] on span "Select an option" at bounding box center [249, 207] width 7 height 7
click at [249, 205] on input "Select an option" at bounding box center [249, 207] width 7 height 7
click at [392, 206] on span "Select an option" at bounding box center [392, 207] width 7 height 7
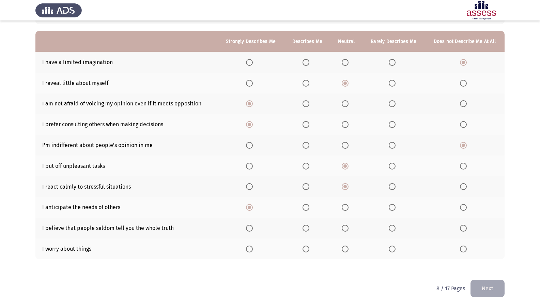
click at [392, 206] on input "Select an option" at bounding box center [392, 207] width 7 height 7
click at [250, 228] on span "Select an option" at bounding box center [249, 228] width 7 height 7
click at [250, 228] on input "Select an option" at bounding box center [249, 228] width 7 height 7
click at [253, 249] on span "Select an option" at bounding box center [249, 248] width 7 height 7
click at [253, 249] on input "Select an option" at bounding box center [249, 248] width 7 height 7
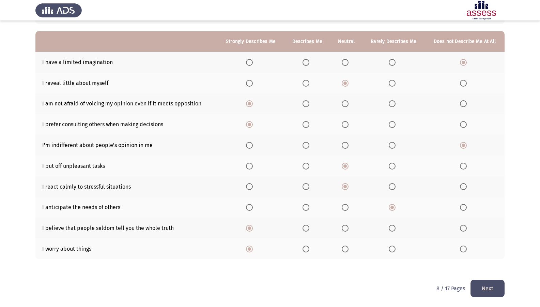
click at [490, 264] on button "Next" at bounding box center [488, 288] width 34 height 17
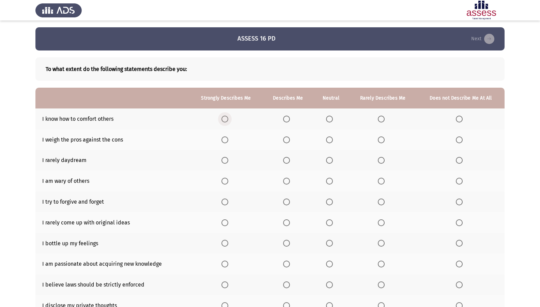
click at [227, 121] on span "Select an option" at bounding box center [225, 119] width 7 height 7
click at [227, 121] on input "Select an option" at bounding box center [225, 119] width 7 height 7
click at [227, 140] on span "Select an option" at bounding box center [225, 139] width 7 height 7
click at [227, 140] on input "Select an option" at bounding box center [225, 139] width 7 height 7
click at [462, 161] on span "Select an option" at bounding box center [459, 160] width 7 height 7
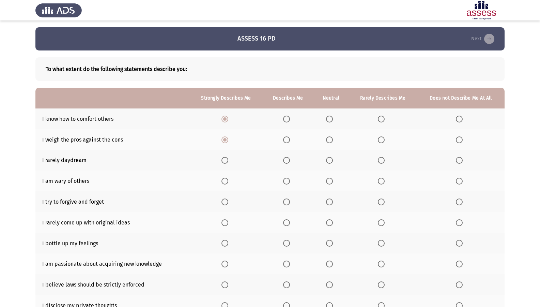
click at [462, 161] on input "Select an option" at bounding box center [459, 160] width 7 height 7
click at [329, 182] on span "Select an option" at bounding box center [329, 181] width 7 height 7
click at [329, 182] on input "Select an option" at bounding box center [329, 181] width 7 height 7
click at [223, 201] on span "Select an option" at bounding box center [225, 201] width 7 height 7
click at [223, 201] on input "Select an option" at bounding box center [225, 201] width 7 height 7
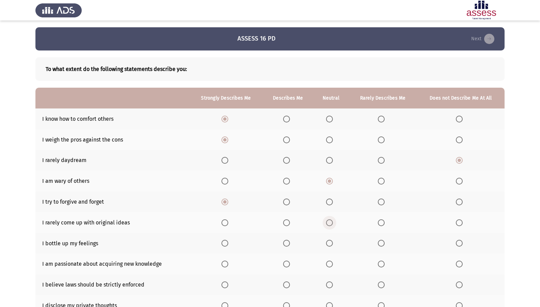
click at [333, 223] on span "Select an option" at bounding box center [329, 222] width 7 height 7
click at [333, 223] on input "Select an option" at bounding box center [329, 222] width 7 height 7
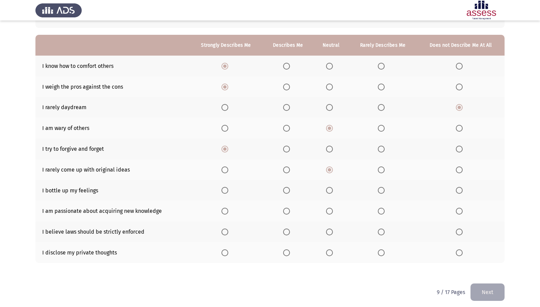
scroll to position [57, 0]
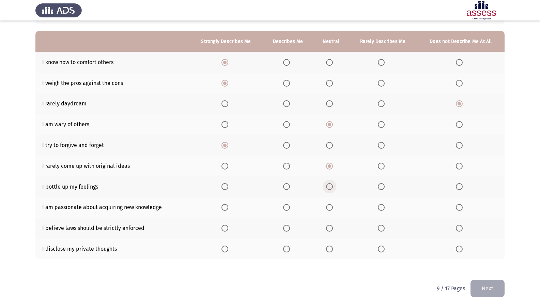
click at [329, 187] on span "Select an option" at bounding box center [329, 186] width 7 height 7
click at [329, 187] on input "Select an option" at bounding box center [329, 186] width 7 height 7
click at [229, 206] on label "Select an option" at bounding box center [227, 207] width 10 height 7
click at [228, 206] on input "Select an option" at bounding box center [225, 207] width 7 height 7
click at [227, 228] on span "Select an option" at bounding box center [225, 228] width 7 height 7
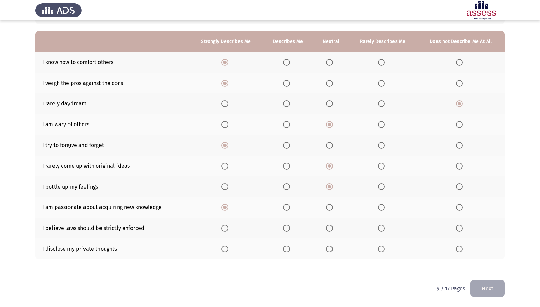
click at [227, 228] on input "Select an option" at bounding box center [225, 228] width 7 height 7
click at [460, 247] on span "Select an option" at bounding box center [459, 248] width 7 height 7
click at [460, 247] on input "Select an option" at bounding box center [459, 248] width 7 height 7
click at [479, 264] on button "Next" at bounding box center [488, 288] width 34 height 17
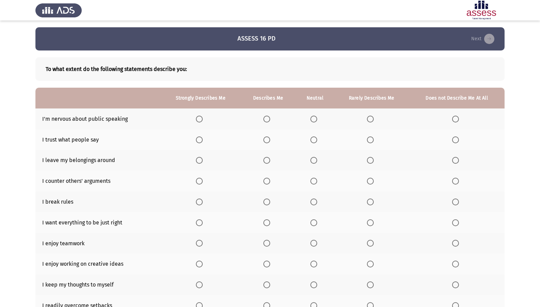
click at [458, 117] on span "Select an option" at bounding box center [455, 119] width 7 height 7
click at [458, 117] on input "Select an option" at bounding box center [455, 119] width 7 height 7
click at [372, 140] on span "Select an option" at bounding box center [370, 139] width 7 height 7
click at [372, 140] on input "Select an option" at bounding box center [370, 139] width 7 height 7
click at [456, 159] on span "Select an option" at bounding box center [455, 160] width 7 height 7
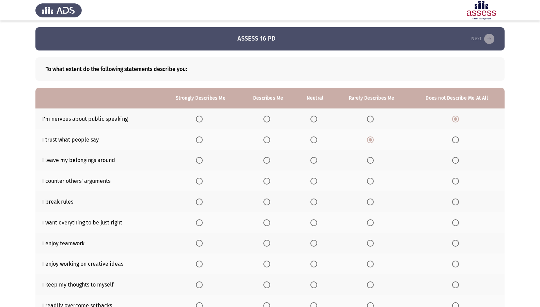
click at [456, 159] on input "Select an option" at bounding box center [455, 160] width 7 height 7
click at [371, 161] on span "Select an option" at bounding box center [370, 160] width 7 height 7
click at [371, 161] on input "Select an option" at bounding box center [370, 160] width 7 height 7
click at [315, 180] on span "Select an option" at bounding box center [314, 181] width 7 height 7
click at [315, 180] on input "Select an option" at bounding box center [314, 181] width 7 height 7
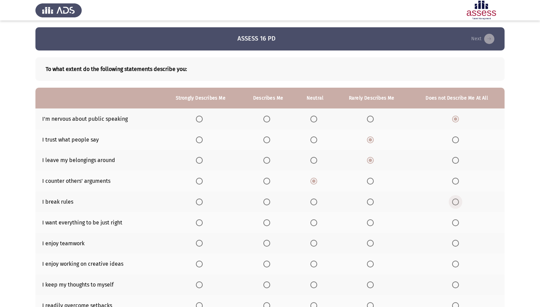
click at [456, 202] on span "Select an option" at bounding box center [456, 202] width 0 height 0
click at [456, 202] on input "Select an option" at bounding box center [455, 201] width 7 height 7
click at [202, 222] on span "Select an option" at bounding box center [199, 222] width 7 height 7
click at [202, 222] on input "Select an option" at bounding box center [199, 222] width 7 height 7
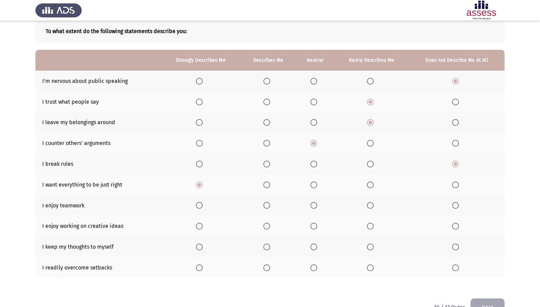
scroll to position [57, 0]
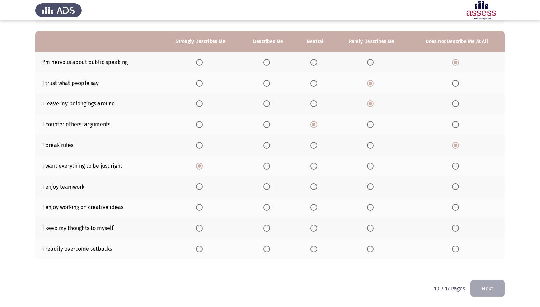
click at [314, 189] on span "Select an option" at bounding box center [314, 186] width 7 height 7
click at [314, 189] on input "Select an option" at bounding box center [314, 186] width 7 height 7
click at [198, 207] on span "Select an option" at bounding box center [199, 207] width 7 height 7
click at [198, 207] on input "Select an option" at bounding box center [199, 207] width 7 height 7
click at [198, 228] on span "Select an option" at bounding box center [199, 228] width 7 height 7
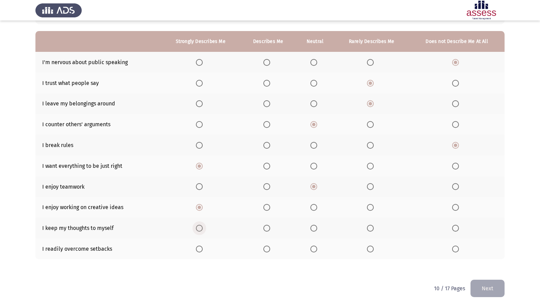
click at [198, 228] on input "Select an option" at bounding box center [199, 228] width 7 height 7
click at [456, 227] on span "Select an option" at bounding box center [455, 228] width 7 height 7
click at [456, 227] on input "Select an option" at bounding box center [455, 228] width 7 height 7
click at [201, 248] on span "Select an option" at bounding box center [199, 248] width 7 height 7
click at [201, 248] on input "Select an option" at bounding box center [199, 248] width 7 height 7
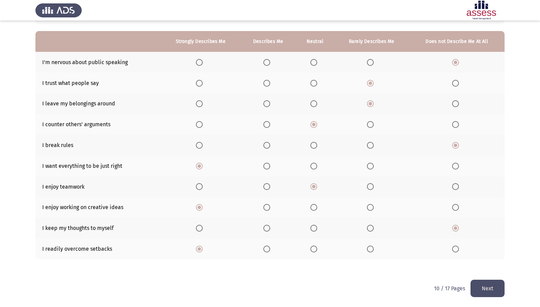
click at [486, 264] on button "Next" at bounding box center [488, 288] width 34 height 17
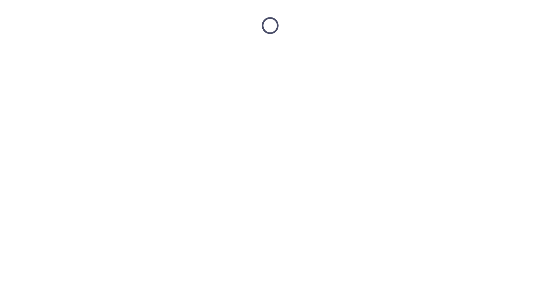
scroll to position [0, 0]
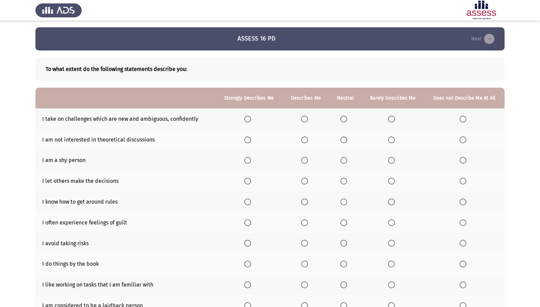
click at [248, 118] on span "Select an option" at bounding box center [247, 119] width 7 height 7
click at [248, 118] on input "Select an option" at bounding box center [247, 119] width 7 height 7
click at [466, 140] on span "Select an option" at bounding box center [463, 139] width 7 height 7
click at [466, 140] on input "Select an option" at bounding box center [463, 139] width 7 height 7
click at [249, 161] on span "Select an option" at bounding box center [247, 160] width 7 height 7
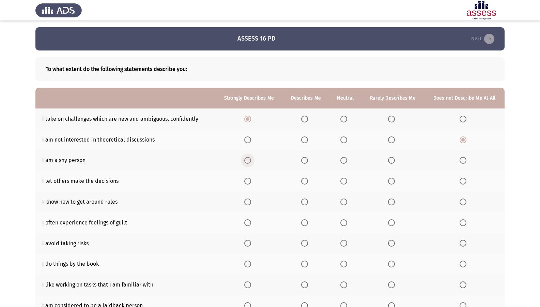
click at [249, 161] on input "Select an option" at bounding box center [247, 160] width 7 height 7
click at [463, 179] on span "Select an option" at bounding box center [463, 181] width 7 height 7
click at [463, 179] on input "Select an option" at bounding box center [463, 181] width 7 height 7
click at [251, 202] on span "Select an option" at bounding box center [247, 201] width 7 height 7
click at [251, 202] on input "Select an option" at bounding box center [247, 201] width 7 height 7
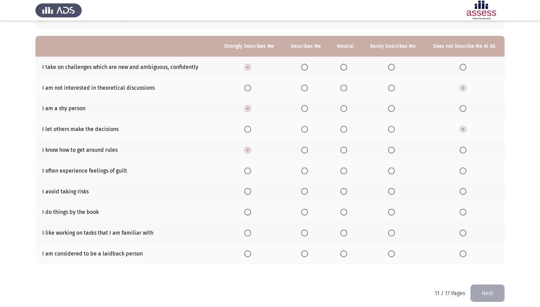
scroll to position [57, 0]
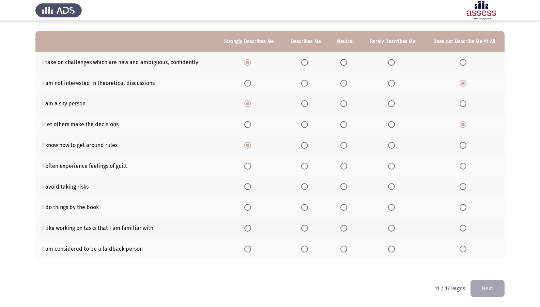
click at [308, 148] on span "Select an option" at bounding box center [304, 145] width 7 height 7
click at [308, 148] on input "Select an option" at bounding box center [304, 145] width 7 height 7
click at [249, 165] on span "Select an option" at bounding box center [247, 166] width 7 height 7
click at [249, 165] on input "Select an option" at bounding box center [247, 166] width 7 height 7
click at [462, 165] on span "Select an option" at bounding box center [463, 166] width 7 height 7
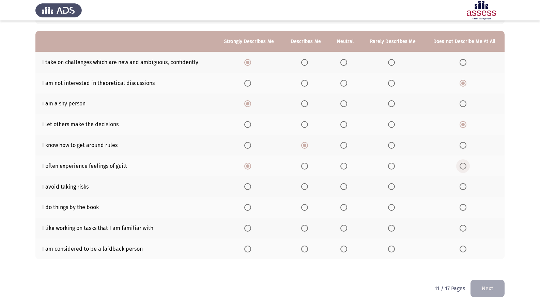
click at [462, 165] on input "Select an option" at bounding box center [463, 166] width 7 height 7
click at [392, 163] on span "Select an option" at bounding box center [391, 166] width 7 height 7
click at [392, 163] on input "Select an option" at bounding box center [391, 166] width 7 height 7
click at [308, 187] on span "Select an option" at bounding box center [304, 186] width 7 height 7
click at [308, 187] on input "Select an option" at bounding box center [304, 186] width 7 height 7
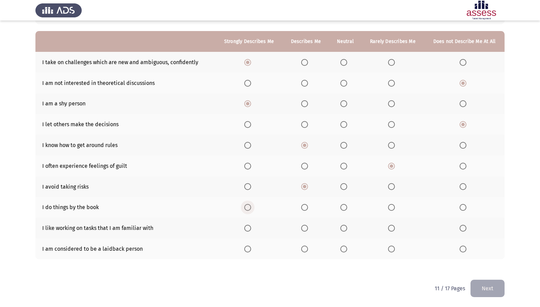
click at [251, 208] on span "Select an option" at bounding box center [247, 207] width 7 height 7
click at [251, 208] on input "Select an option" at bounding box center [247, 207] width 7 height 7
click at [347, 208] on span "Select an option" at bounding box center [344, 207] width 7 height 7
click at [347, 208] on input "Select an option" at bounding box center [344, 207] width 7 height 7
click at [350, 229] on label "Select an option" at bounding box center [346, 228] width 10 height 7
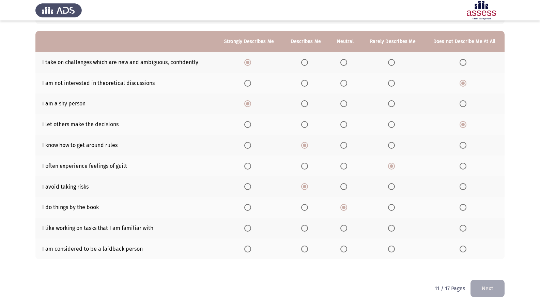
click at [347, 229] on input "Select an option" at bounding box center [344, 228] width 7 height 7
click at [251, 248] on span "Select an option" at bounding box center [247, 248] width 7 height 7
click at [251, 248] on input "Select an option" at bounding box center [247, 248] width 7 height 7
click at [484, 264] on button "Next" at bounding box center [488, 288] width 34 height 17
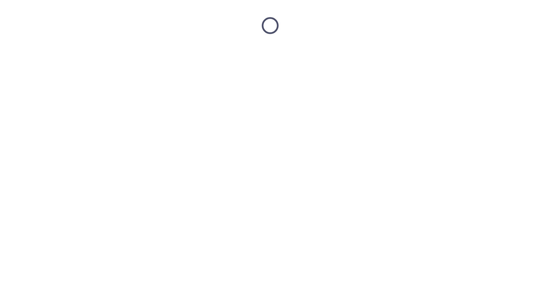
scroll to position [0, 0]
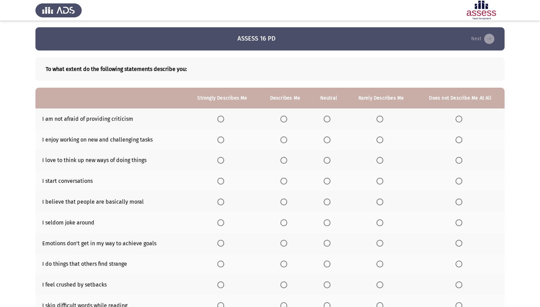
click at [224, 118] on span "Select an option" at bounding box center [221, 119] width 7 height 7
click at [224, 118] on input "Select an option" at bounding box center [221, 119] width 7 height 7
click at [221, 140] on span "Select an option" at bounding box center [221, 140] width 0 height 0
click at [222, 140] on input "Select an option" at bounding box center [221, 139] width 7 height 7
click at [223, 159] on span "Select an option" at bounding box center [221, 160] width 7 height 7
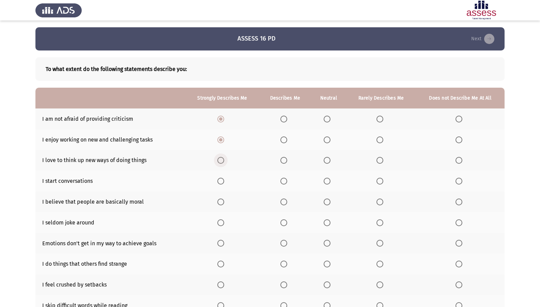
click at [223, 159] on input "Select an option" at bounding box center [221, 160] width 7 height 7
click at [223, 181] on span "Select an option" at bounding box center [221, 181] width 7 height 7
click at [223, 181] on input "Select an option" at bounding box center [221, 181] width 7 height 7
click at [326, 182] on span "Select an option" at bounding box center [327, 181] width 7 height 7
click at [326, 182] on input "Select an option" at bounding box center [327, 181] width 7 height 7
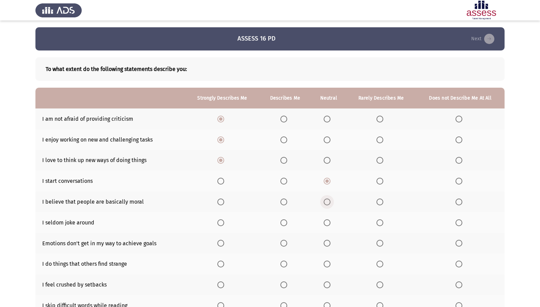
click at [327, 202] on span "Select an option" at bounding box center [327, 201] width 7 height 7
click at [327, 202] on input "Select an option" at bounding box center [327, 201] width 7 height 7
click at [222, 202] on span "Select an option" at bounding box center [221, 201] width 7 height 7
click at [222, 202] on input "Select an option" at bounding box center [221, 201] width 7 height 7
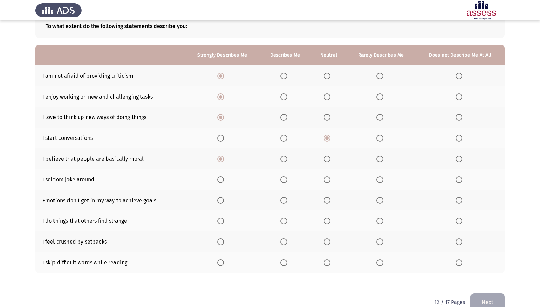
scroll to position [57, 0]
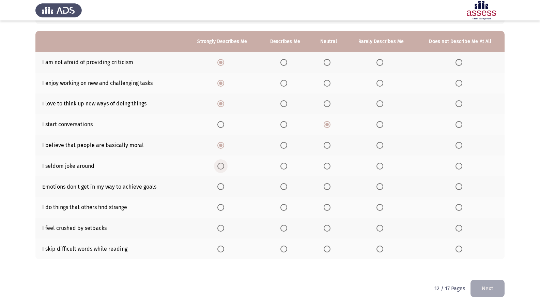
click at [224, 164] on span "Select an option" at bounding box center [221, 166] width 7 height 7
click at [224, 164] on input "Select an option" at bounding box center [221, 166] width 7 height 7
click at [458, 166] on span "Select an option" at bounding box center [459, 166] width 7 height 7
click at [458, 166] on input "Select an option" at bounding box center [459, 166] width 7 height 7
click at [461, 188] on span "Select an option" at bounding box center [459, 186] width 7 height 7
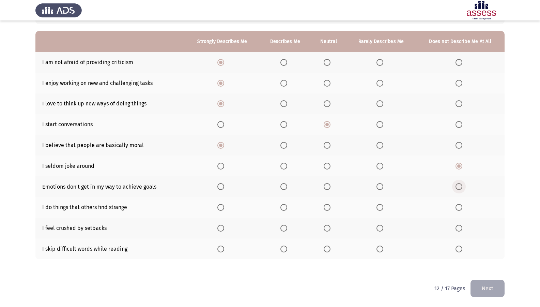
click at [461, 188] on input "Select an option" at bounding box center [459, 186] width 7 height 7
click at [460, 208] on span "Select an option" at bounding box center [459, 207] width 7 height 7
click at [460, 208] on input "Select an option" at bounding box center [459, 207] width 7 height 7
click at [331, 230] on span "Select an option" at bounding box center [327, 228] width 7 height 7
click at [331, 230] on input "Select an option" at bounding box center [327, 228] width 7 height 7
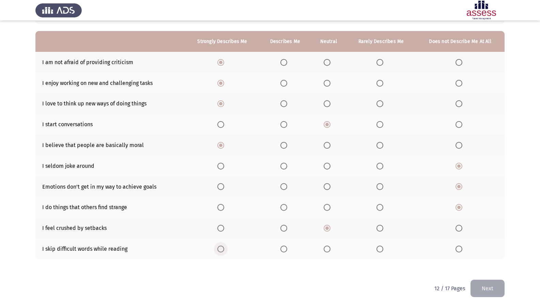
click at [221, 250] on span "Select an option" at bounding box center [221, 248] width 7 height 7
click at [221, 250] on input "Select an option" at bounding box center [221, 248] width 7 height 7
click at [491, 264] on button "Next" at bounding box center [488, 288] width 34 height 17
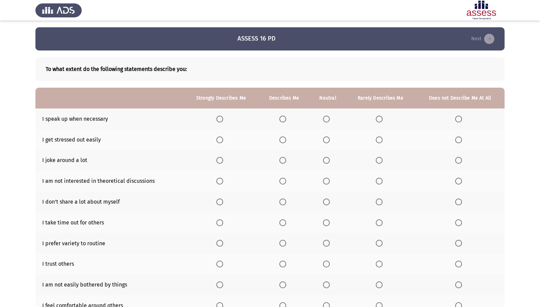
click at [223, 120] on span "Select an option" at bounding box center [220, 119] width 7 height 7
click at [223, 120] on input "Select an option" at bounding box center [220, 119] width 7 height 7
click at [329, 140] on span "Select an option" at bounding box center [326, 139] width 7 height 7
click at [329, 140] on input "Select an option" at bounding box center [326, 139] width 7 height 7
click at [222, 160] on span "Select an option" at bounding box center [220, 160] width 7 height 7
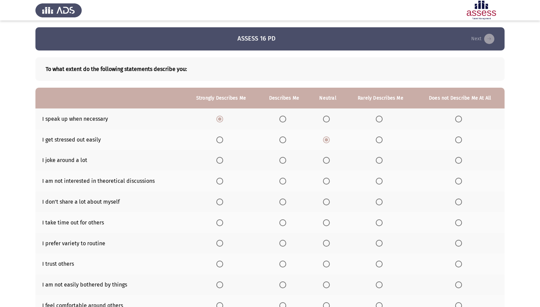
click at [222, 160] on input "Select an option" at bounding box center [220, 160] width 7 height 7
click at [282, 158] on span "Select an option" at bounding box center [283, 160] width 7 height 7
click at [282, 158] on input "Select an option" at bounding box center [283, 160] width 7 height 7
click at [462, 181] on span "Select an option" at bounding box center [459, 181] width 7 height 7
click at [462, 181] on input "Select an option" at bounding box center [459, 181] width 7 height 7
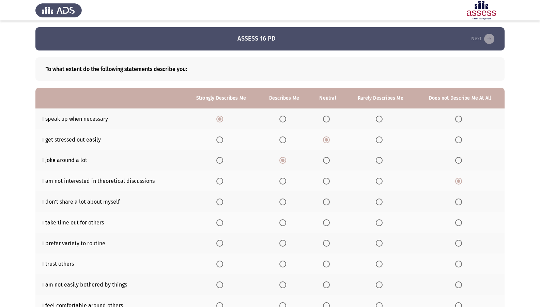
click at [221, 202] on span "Select an option" at bounding box center [220, 201] width 7 height 7
click at [221, 202] on input "Select an option" at bounding box center [220, 201] width 7 height 7
click at [282, 202] on span "Select an option" at bounding box center [283, 201] width 7 height 7
click at [282, 202] on input "Select an option" at bounding box center [283, 201] width 7 height 7
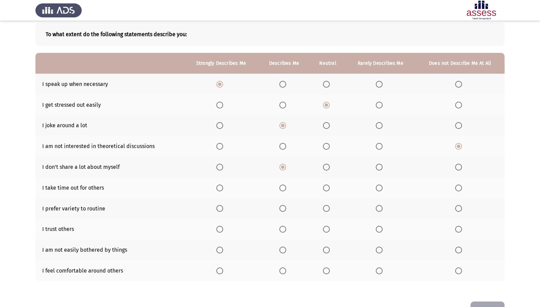
scroll to position [57, 0]
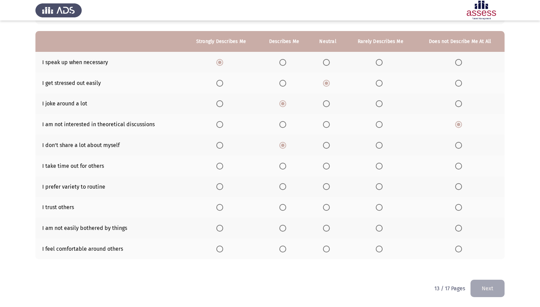
click at [221, 145] on span "Select an option" at bounding box center [220, 145] width 7 height 7
click at [221, 145] on input "Select an option" at bounding box center [220, 145] width 7 height 7
click at [460, 167] on span "Select an option" at bounding box center [459, 166] width 7 height 7
click at [460, 167] on input "Select an option" at bounding box center [459, 166] width 7 height 7
click at [222, 185] on span "Select an option" at bounding box center [220, 186] width 7 height 7
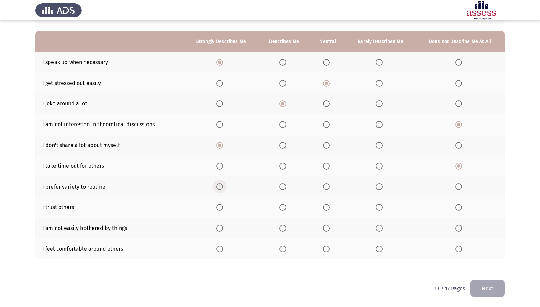
click at [222, 185] on input "Select an option" at bounding box center [220, 186] width 7 height 7
click at [459, 207] on span "Select an option" at bounding box center [459, 207] width 0 height 0
click at [459, 207] on input "Select an option" at bounding box center [459, 207] width 7 height 7
click at [328, 228] on span "Select an option" at bounding box center [326, 228] width 7 height 7
click at [328, 228] on input "Select an option" at bounding box center [326, 228] width 7 height 7
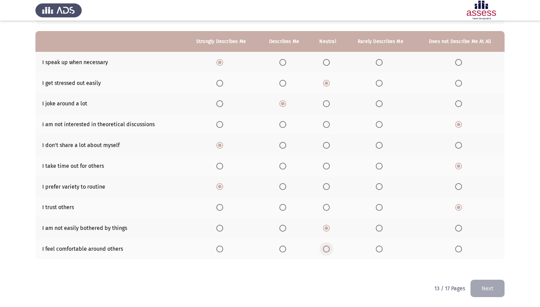
click at [326, 250] on span "Select an option" at bounding box center [326, 248] width 7 height 7
click at [326, 250] on input "Select an option" at bounding box center [326, 248] width 7 height 7
click at [484, 264] on button "Next" at bounding box center [488, 288] width 34 height 17
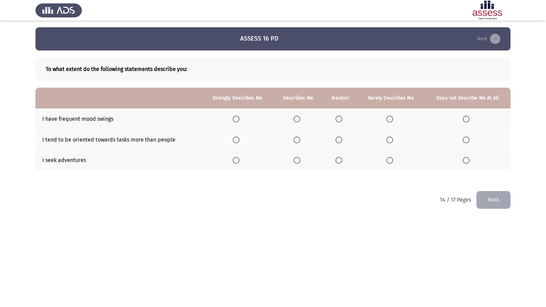
click at [238, 120] on span "Select an option" at bounding box center [236, 119] width 7 height 7
click at [238, 120] on input "Select an option" at bounding box center [236, 119] width 7 height 7
click at [238, 141] on span "Select an option" at bounding box center [236, 139] width 7 height 7
click at [238, 141] on input "Select an option" at bounding box center [236, 139] width 7 height 7
click at [338, 141] on span "Select an option" at bounding box center [338, 139] width 7 height 7
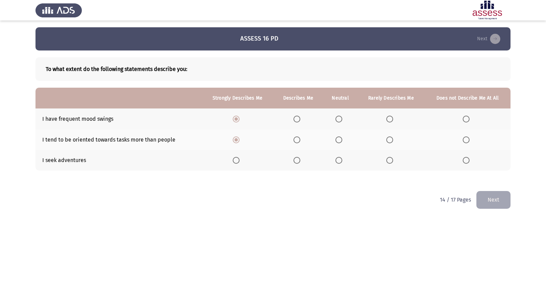
click at [338, 141] on input "Select an option" at bounding box center [338, 139] width 7 height 7
click at [236, 160] on span "Select an option" at bounding box center [236, 160] width 0 height 0
click at [236, 160] on input "Select an option" at bounding box center [236, 160] width 7 height 7
click at [494, 193] on button "Next" at bounding box center [493, 199] width 34 height 17
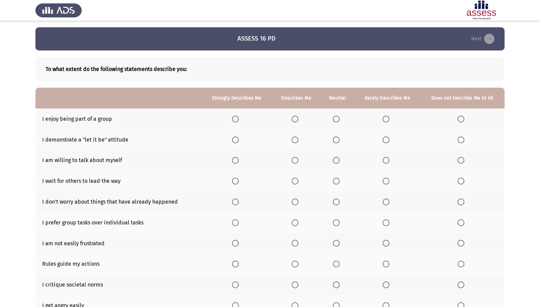
click at [336, 119] on span "Select an option" at bounding box center [336, 119] width 7 height 7
click at [336, 119] on input "Select an option" at bounding box center [336, 119] width 7 height 7
click at [236, 142] on span "Select an option" at bounding box center [235, 139] width 7 height 7
click at [236, 142] on input "Select an option" at bounding box center [235, 139] width 7 height 7
click at [459, 160] on span "Select an option" at bounding box center [461, 160] width 7 height 7
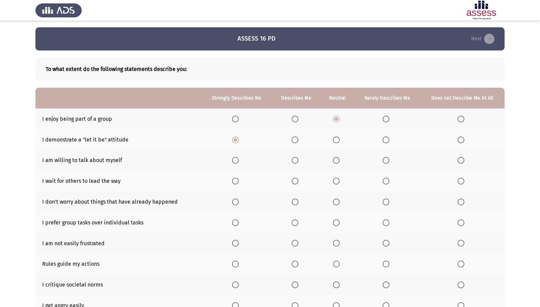
click at [459, 160] on input "Select an option" at bounding box center [461, 160] width 7 height 7
click at [463, 179] on span "Select an option" at bounding box center [461, 181] width 7 height 7
click at [463, 179] on input "Select an option" at bounding box center [461, 181] width 7 height 7
click at [461, 202] on span "Select an option" at bounding box center [461, 201] width 7 height 7
click at [461, 202] on input "Select an option" at bounding box center [461, 201] width 7 height 7
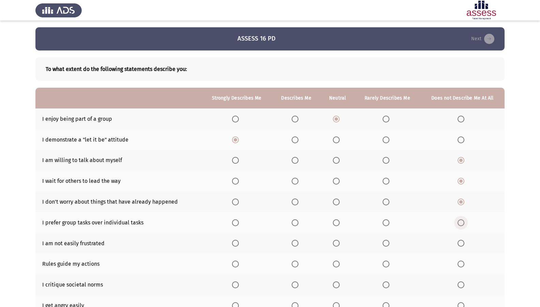
click at [463, 224] on span "Select an option" at bounding box center [461, 222] width 7 height 7
click at [463, 224] on input "Select an option" at bounding box center [461, 222] width 7 height 7
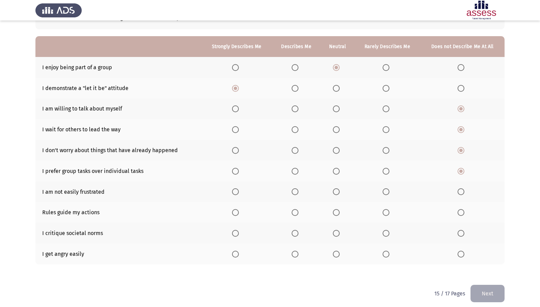
scroll to position [57, 0]
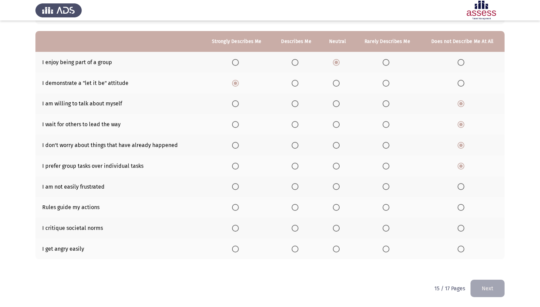
click at [386, 166] on span "Select an option" at bounding box center [386, 166] width 0 height 0
click at [387, 166] on input "Select an option" at bounding box center [386, 166] width 7 height 7
click at [337, 187] on span "Select an option" at bounding box center [336, 186] width 7 height 7
click at [337, 187] on input "Select an option" at bounding box center [336, 186] width 7 height 7
click at [462, 208] on span "Select an option" at bounding box center [461, 207] width 7 height 7
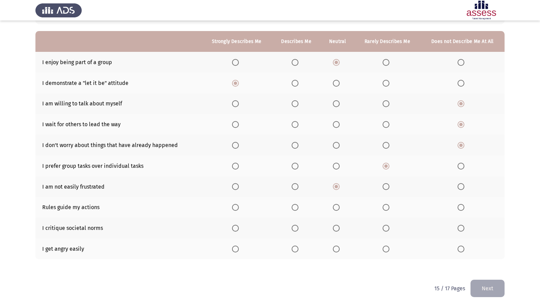
click at [462, 208] on input "Select an option" at bounding box center [461, 207] width 7 height 7
click at [460, 228] on span "Select an option" at bounding box center [461, 228] width 7 height 7
click at [460, 228] on input "Select an option" at bounding box center [461, 228] width 7 height 7
click at [458, 249] on span "Select an option" at bounding box center [461, 248] width 7 height 7
click at [458, 249] on input "Select an option" at bounding box center [461, 248] width 7 height 7
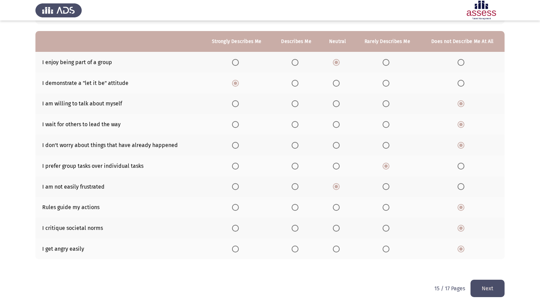
click at [481, 264] on button "Next" at bounding box center [488, 288] width 34 height 17
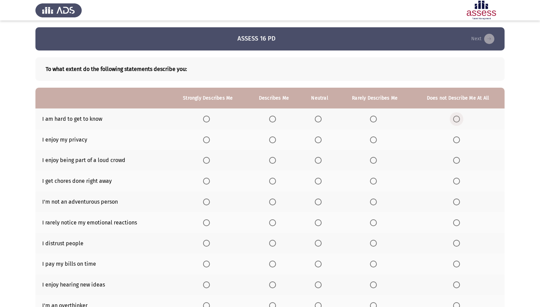
click at [456, 119] on span "Select an option" at bounding box center [456, 119] width 7 height 7
click at [456, 119] on input "Select an option" at bounding box center [456, 119] width 7 height 7
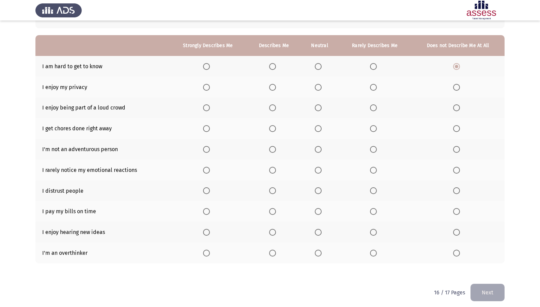
scroll to position [57, 0]
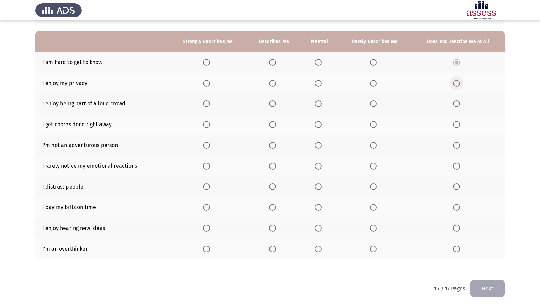
click at [461, 84] on label "Select an option" at bounding box center [458, 83] width 10 height 7
click at [460, 84] on input "Select an option" at bounding box center [456, 83] width 7 height 7
click at [452, 105] on th at bounding box center [458, 103] width 93 height 21
click at [457, 102] on span "Select an option" at bounding box center [456, 103] width 7 height 7
click at [457, 102] on input "Select an option" at bounding box center [456, 103] width 7 height 7
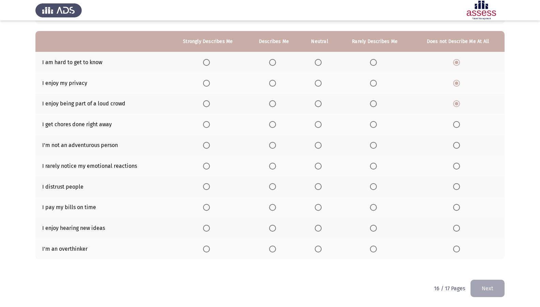
click at [318, 124] on span "Select an option" at bounding box center [318, 124] width 7 height 7
click at [318, 124] on input "Select an option" at bounding box center [318, 124] width 7 height 7
click at [457, 145] on span "Select an option" at bounding box center [456, 145] width 7 height 7
click at [457, 145] on input "Select an option" at bounding box center [456, 145] width 7 height 7
click at [205, 166] on span "Select an option" at bounding box center [206, 166] width 7 height 7
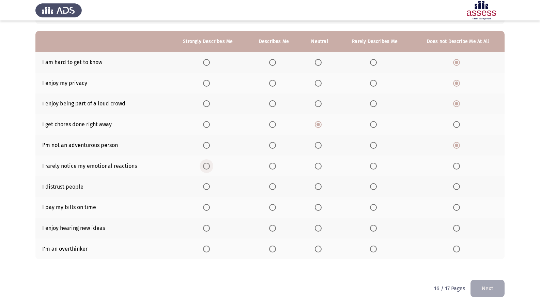
click at [205, 166] on input "Select an option" at bounding box center [206, 166] width 7 height 7
click at [210, 186] on span "Select an option" at bounding box center [206, 186] width 7 height 7
click at [210, 186] on input "Select an option" at bounding box center [206, 186] width 7 height 7
click at [208, 209] on span "Select an option" at bounding box center [206, 207] width 7 height 7
click at [208, 209] on input "Select an option" at bounding box center [206, 207] width 7 height 7
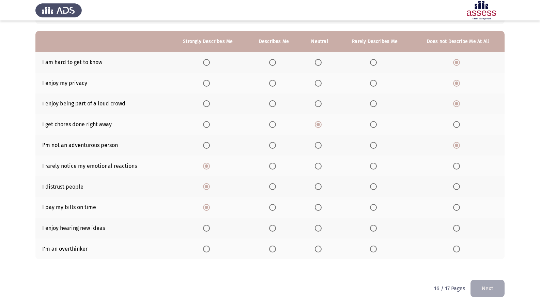
click at [208, 227] on span "Select an option" at bounding box center [206, 228] width 7 height 7
click at [208, 227] on input "Select an option" at bounding box center [206, 228] width 7 height 7
click at [207, 251] on span "Select an option" at bounding box center [206, 248] width 7 height 7
click at [207, 251] on input "Select an option" at bounding box center [206, 248] width 7 height 7
click at [482, 264] on button "Next" at bounding box center [488, 288] width 34 height 17
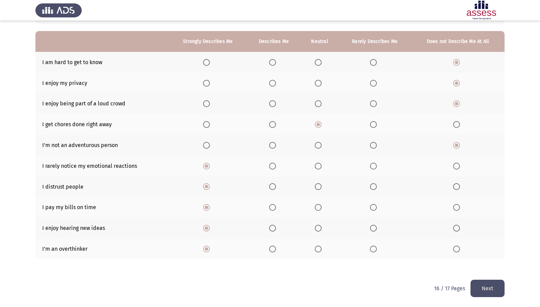
scroll to position [0, 0]
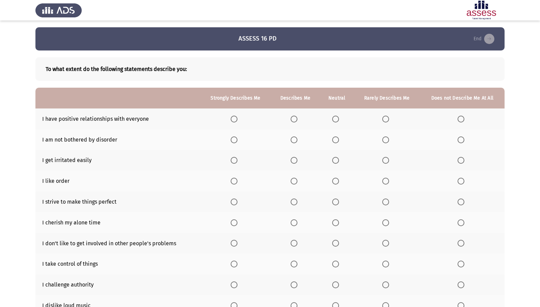
click at [336, 121] on span "Select an option" at bounding box center [335, 119] width 7 height 7
click at [336, 121] on input "Select an option" at bounding box center [335, 119] width 7 height 7
click at [461, 139] on span "Select an option" at bounding box center [461, 139] width 7 height 7
click at [461, 139] on input "Select an option" at bounding box center [461, 139] width 7 height 7
click at [337, 160] on span "Select an option" at bounding box center [335, 160] width 7 height 7
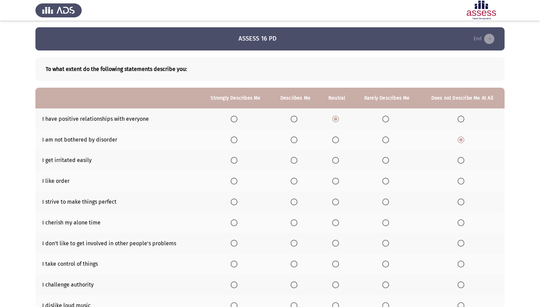
click at [337, 160] on input "Select an option" at bounding box center [335, 160] width 7 height 7
click at [463, 178] on span "Select an option" at bounding box center [461, 181] width 7 height 7
click at [463, 178] on input "Select an option" at bounding box center [461, 181] width 7 height 7
click at [235, 199] on span "Select an option" at bounding box center [234, 201] width 7 height 7
click at [235, 199] on input "Select an option" at bounding box center [234, 201] width 7 height 7
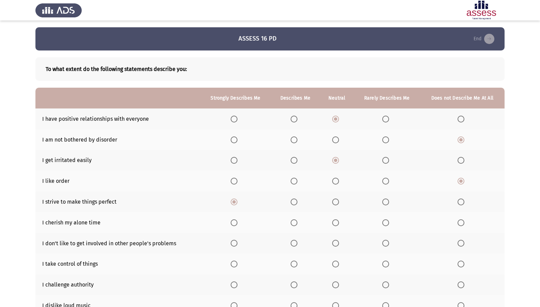
click at [232, 223] on span "Select an option" at bounding box center [234, 222] width 7 height 7
click at [232, 223] on input "Select an option" at bounding box center [234, 222] width 7 height 7
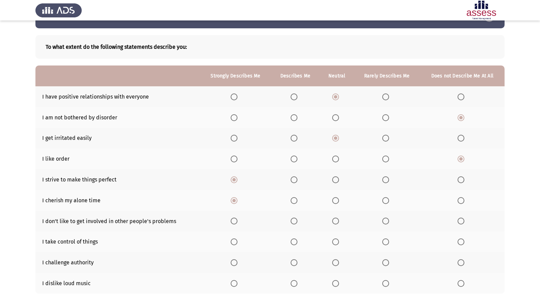
scroll to position [34, 0]
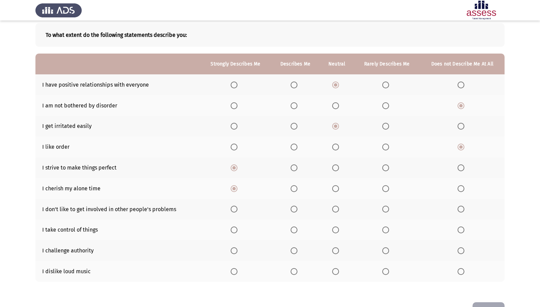
click at [336, 209] on span "Select an option" at bounding box center [335, 209] width 7 height 7
click at [336, 209] on input "Select an option" at bounding box center [335, 209] width 7 height 7
click at [234, 230] on span "Select an option" at bounding box center [234, 229] width 7 height 7
click at [234, 230] on input "Select an option" at bounding box center [234, 229] width 7 height 7
click at [237, 251] on span "Select an option" at bounding box center [234, 250] width 7 height 7
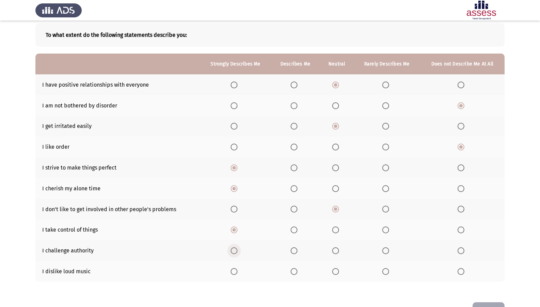
click at [237, 251] on input "Select an option" at bounding box center [234, 250] width 7 height 7
click at [387, 264] on span "Select an option" at bounding box center [386, 271] width 7 height 7
click at [387, 264] on input "Select an option" at bounding box center [386, 271] width 7 height 7
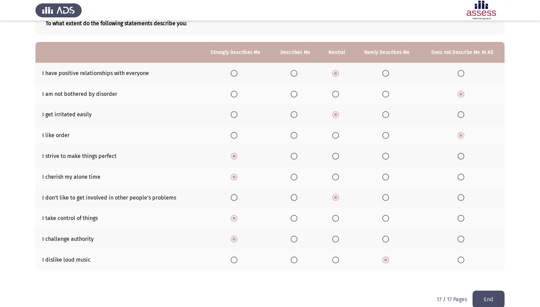
scroll to position [57, 0]
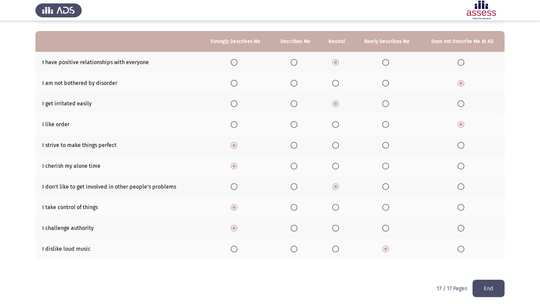
click at [494, 264] on button "End" at bounding box center [489, 288] width 32 height 17
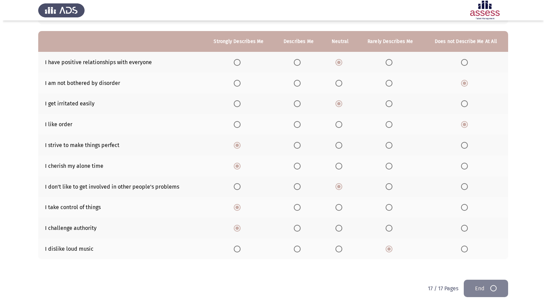
scroll to position [0, 0]
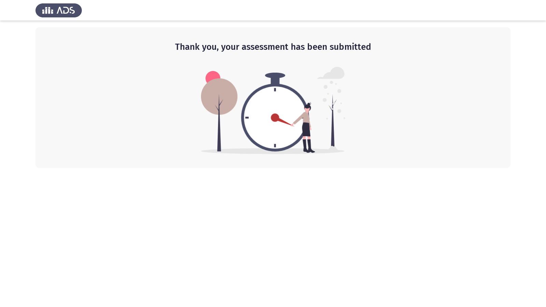
drag, startPoint x: 516, startPoint y: 39, endPoint x: 518, endPoint y: 34, distance: 5.3
click at [516, 38] on app-default-page "Thank you, your assessment has been submitted" at bounding box center [273, 84] width 546 height 168
click at [538, 16] on div at bounding box center [273, 10] width 546 height 20
drag, startPoint x: 534, startPoint y: 4, endPoint x: 497, endPoint y: 5, distance: 37.2
click at [527, 6] on div at bounding box center [273, 10] width 546 height 20
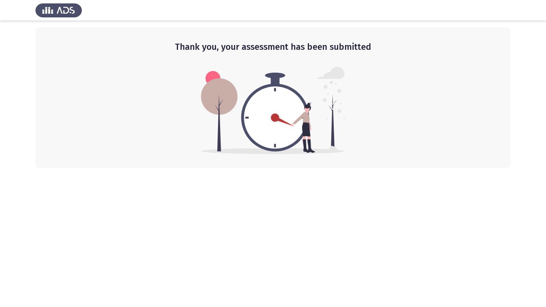
drag, startPoint x: 401, startPoint y: 24, endPoint x: 406, endPoint y: 18, distance: 7.0
click at [404, 22] on app-default-page "Thank you, your assessment has been submitted" at bounding box center [273, 84] width 546 height 168
click at [407, 15] on div at bounding box center [273, 10] width 546 height 20
click at [407, 14] on div at bounding box center [273, 10] width 546 height 20
drag, startPoint x: 407, startPoint y: 14, endPoint x: 435, endPoint y: 0, distance: 31.4
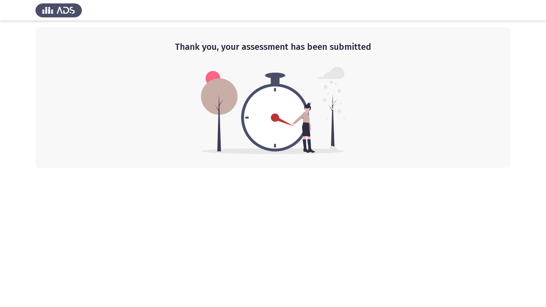
drag, startPoint x: 440, startPoint y: 0, endPoint x: 423, endPoint y: 41, distance: 44.5
